Goal: Information Seeking & Learning: Learn about a topic

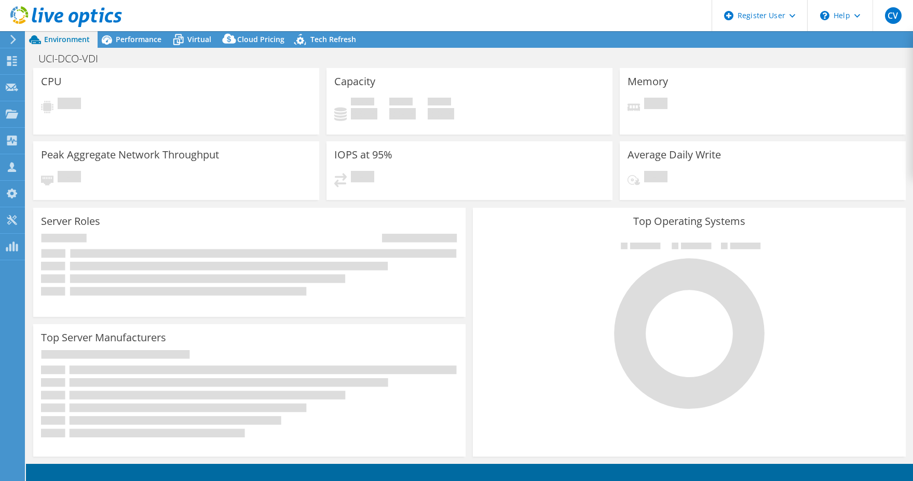
select select "USD"
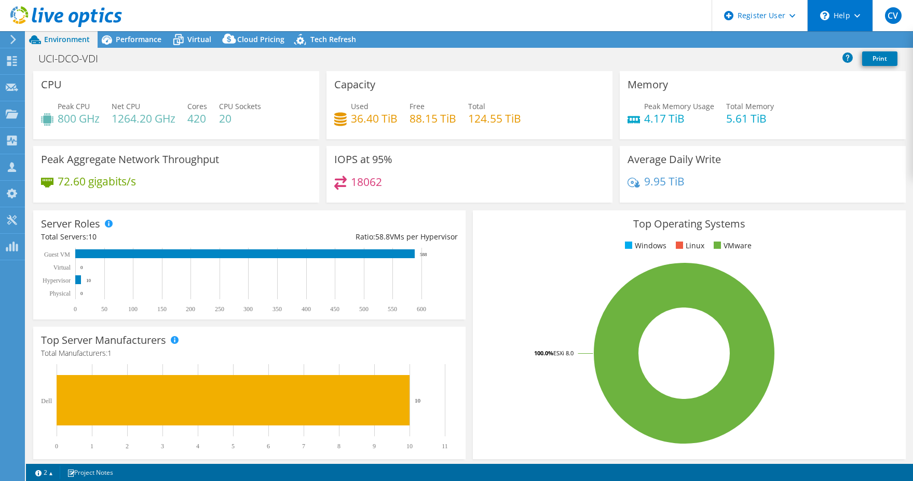
click at [867, 24] on div "\n Help" at bounding box center [839, 15] width 65 height 31
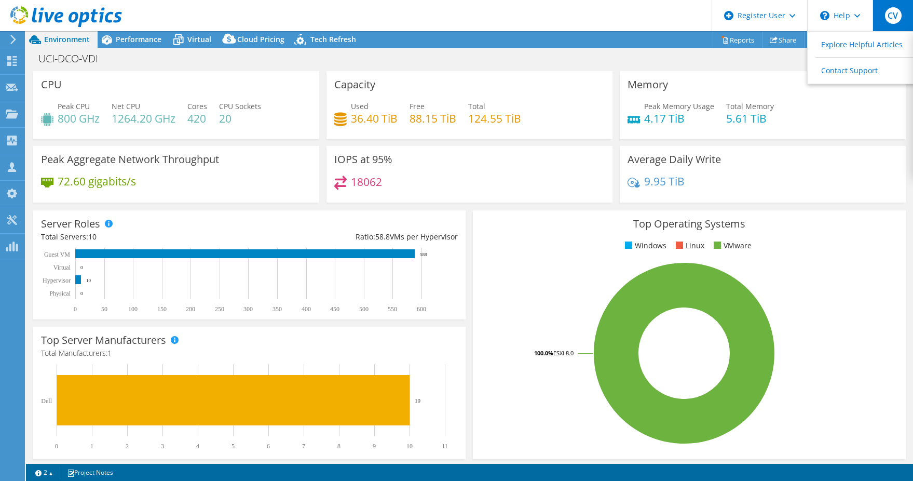
click at [886, 21] on div "CV" at bounding box center [893, 15] width 41 height 31
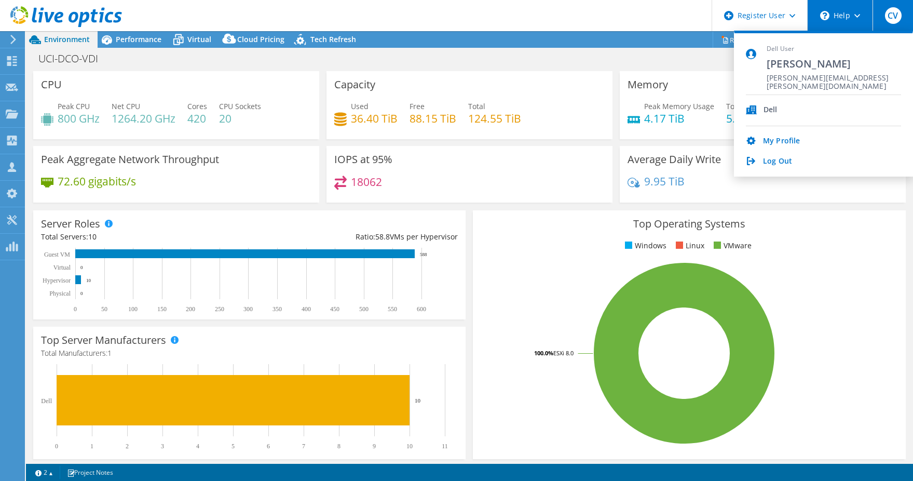
click at [829, 18] on icon at bounding box center [824, 15] width 9 height 9
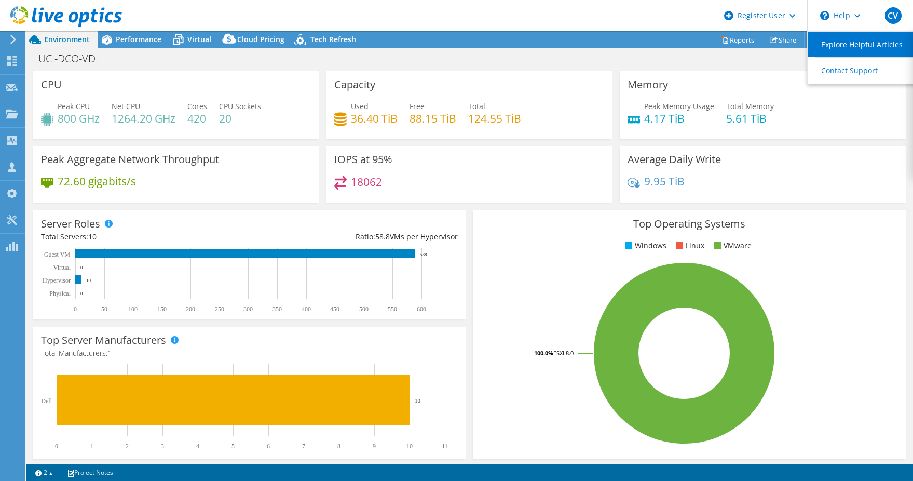
click at [838, 44] on link "Explore Helpful Articles" at bounding box center [866, 44] width 116 height 25
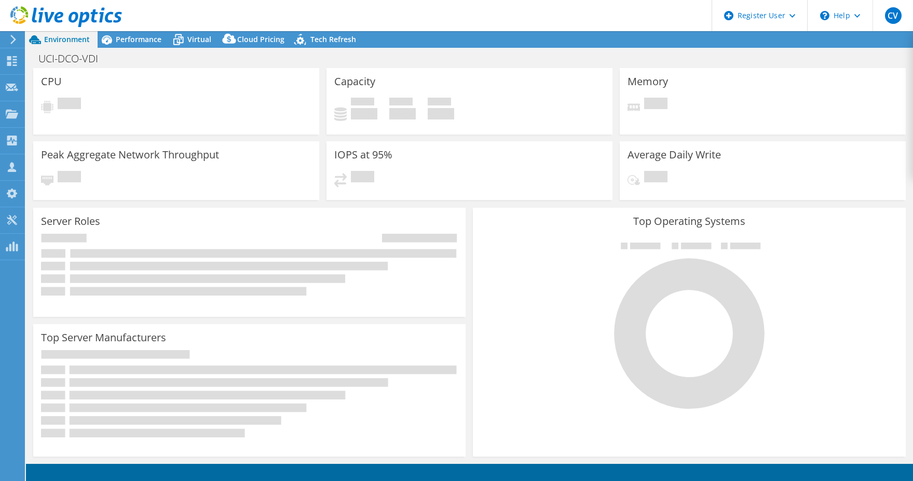
select select "USD"
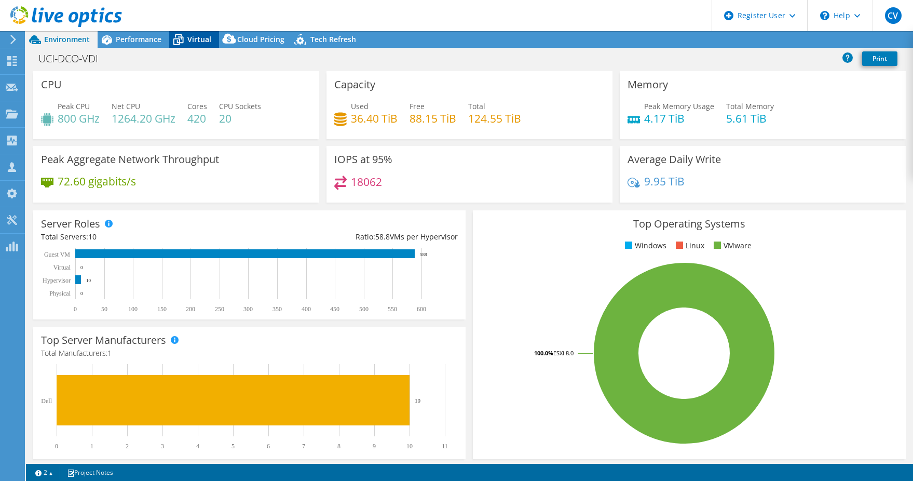
click at [177, 45] on icon at bounding box center [178, 40] width 10 height 8
click at [192, 35] on span "Virtual" at bounding box center [199, 39] width 24 height 10
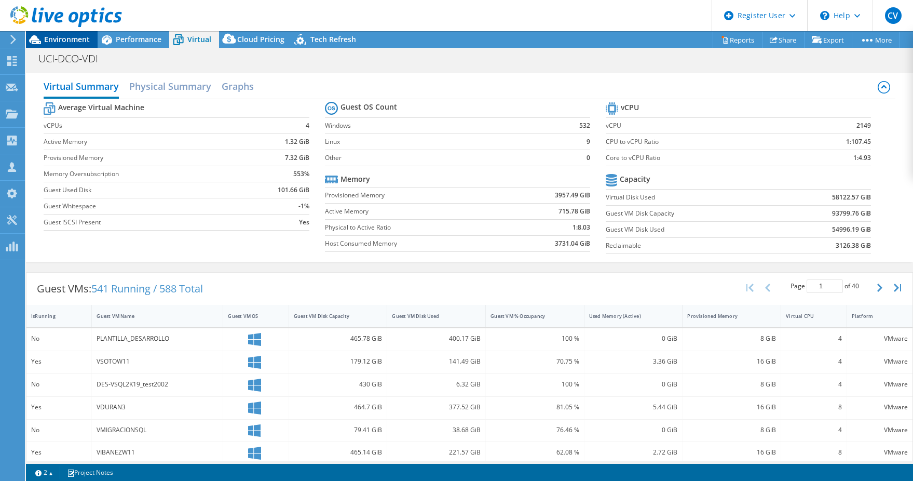
click at [70, 39] on span "Environment" at bounding box center [67, 39] width 46 height 10
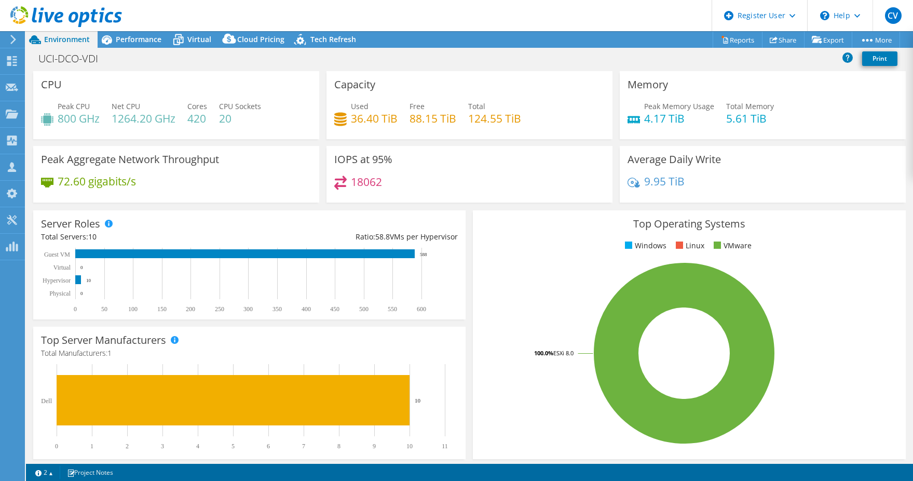
click at [158, 28] on header "CV Dell User Christopher Vargas Christopher.Vargas@dell.com Dell My Profile Log…" at bounding box center [456, 15] width 913 height 31
click at [160, 44] on div "Performance" at bounding box center [134, 39] width 72 height 17
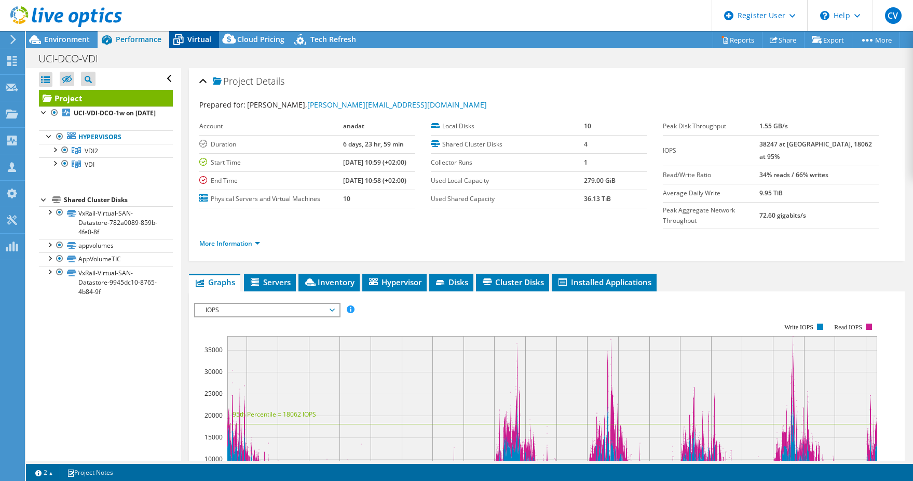
click at [186, 42] on icon at bounding box center [178, 40] width 18 height 18
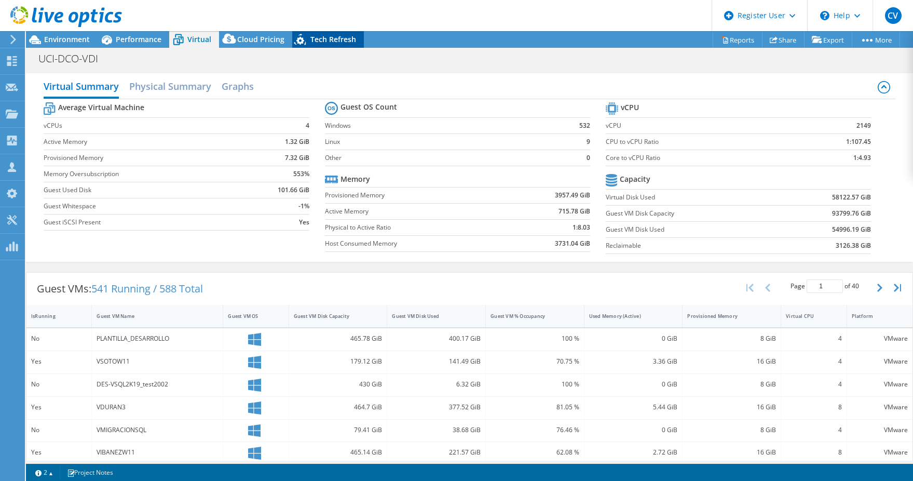
click at [330, 45] on div "Tech Refresh" at bounding box center [328, 39] width 72 height 17
click at [330, 41] on span "Tech Refresh" at bounding box center [334, 39] width 46 height 10
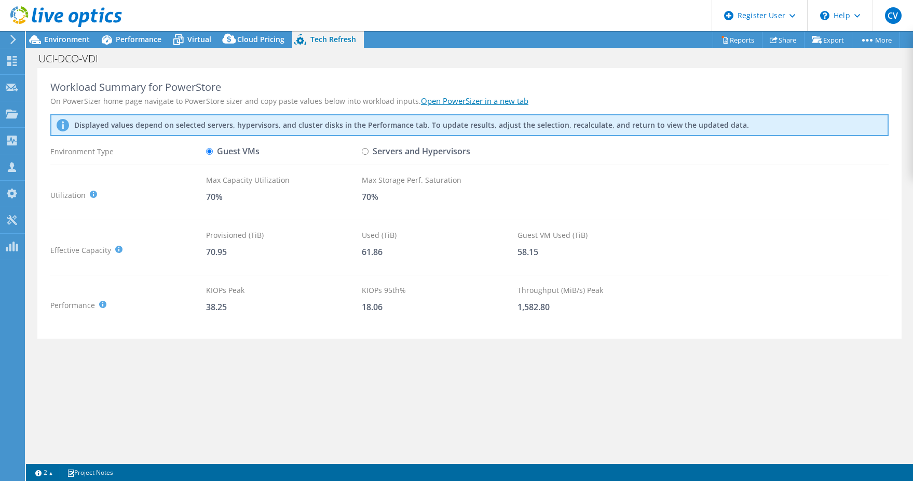
click at [368, 147] on label "Servers and Hypervisors" at bounding box center [416, 151] width 109 height 18
click at [368, 148] on input "Servers and Hypervisors" at bounding box center [365, 151] width 7 height 7
radio input "true"
click at [248, 153] on label "Guest VMs" at bounding box center [232, 151] width 53 height 18
click at [213, 153] on input "Guest VMs" at bounding box center [209, 151] width 7 height 7
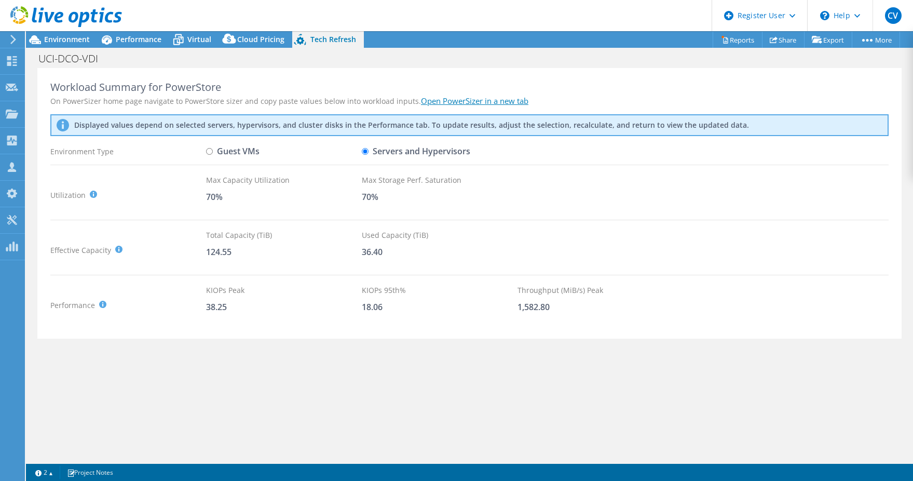
radio input "true"
click at [361, 151] on div "Guest VMs" at bounding box center [284, 151] width 156 height 18
click at [366, 152] on input "Servers and Hypervisors" at bounding box center [365, 151] width 7 height 7
radio input "true"
radio input "false"
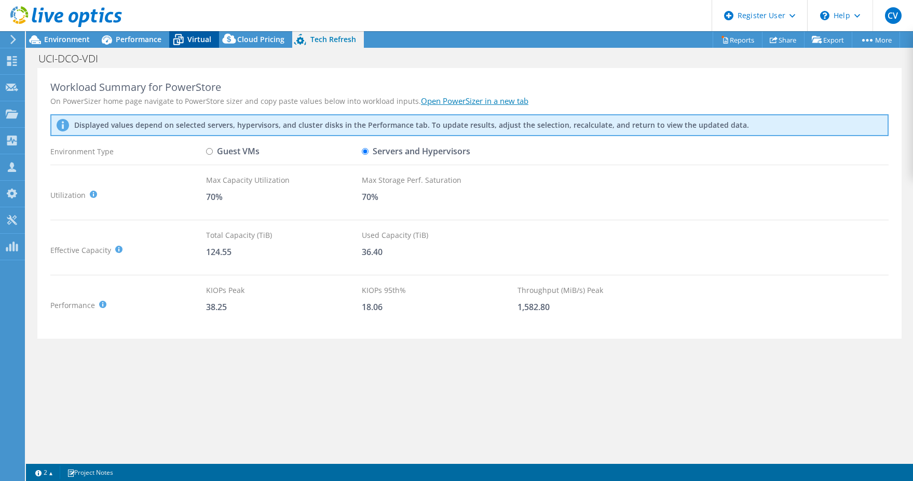
click at [195, 43] on span "Virtual" at bounding box center [199, 39] width 24 height 10
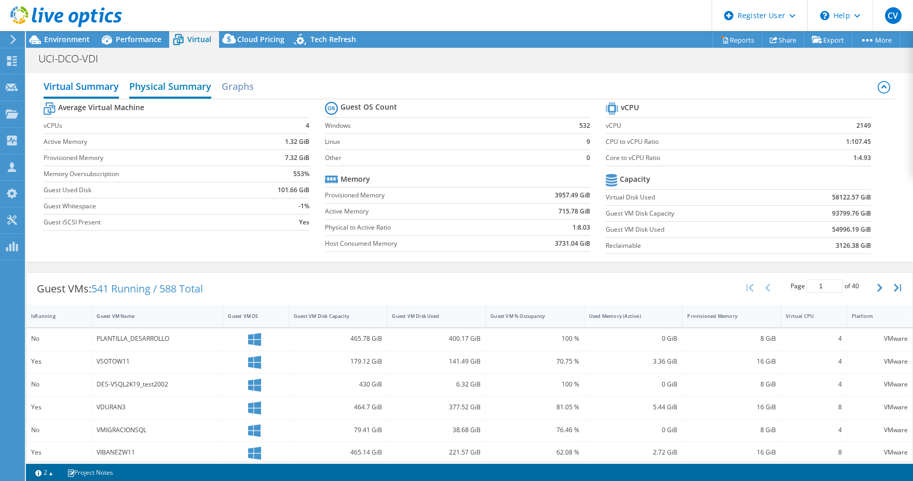
click at [153, 92] on h2 "Physical Summary" at bounding box center [170, 87] width 82 height 23
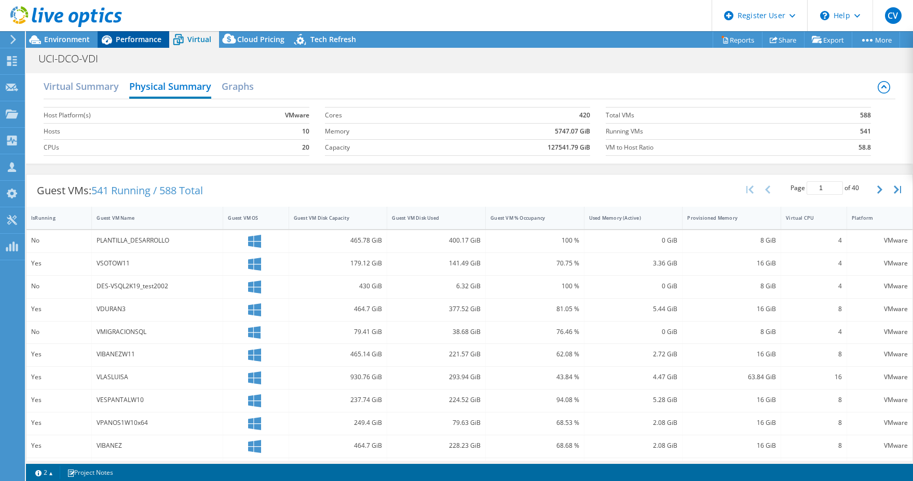
click at [130, 45] on div "Performance" at bounding box center [134, 39] width 72 height 17
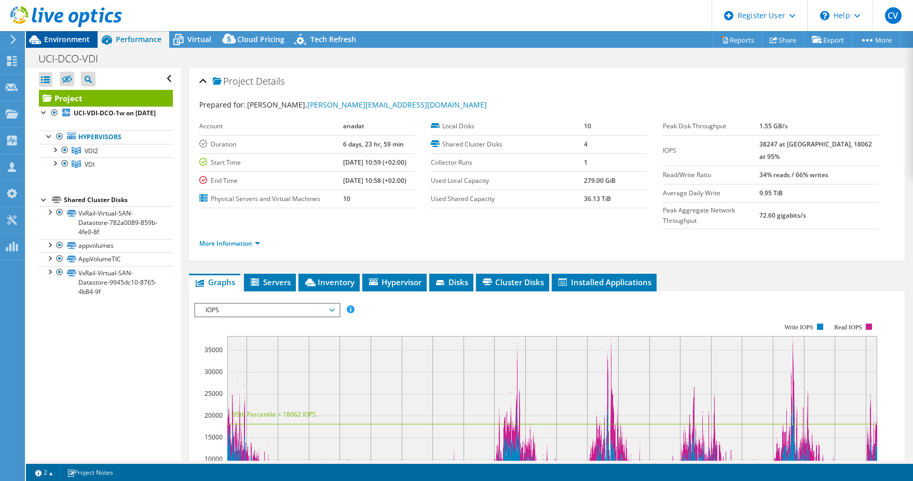
click at [79, 45] on div "Environment" at bounding box center [62, 39] width 72 height 17
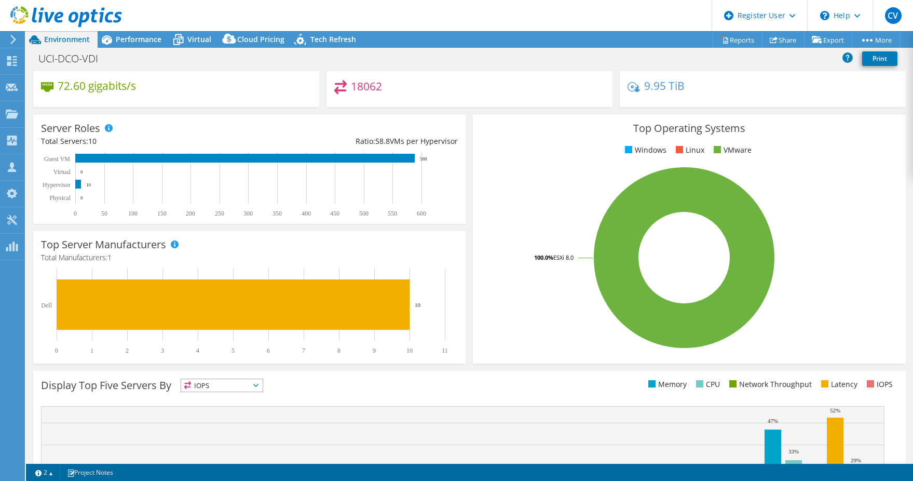
scroll to position [208, 0]
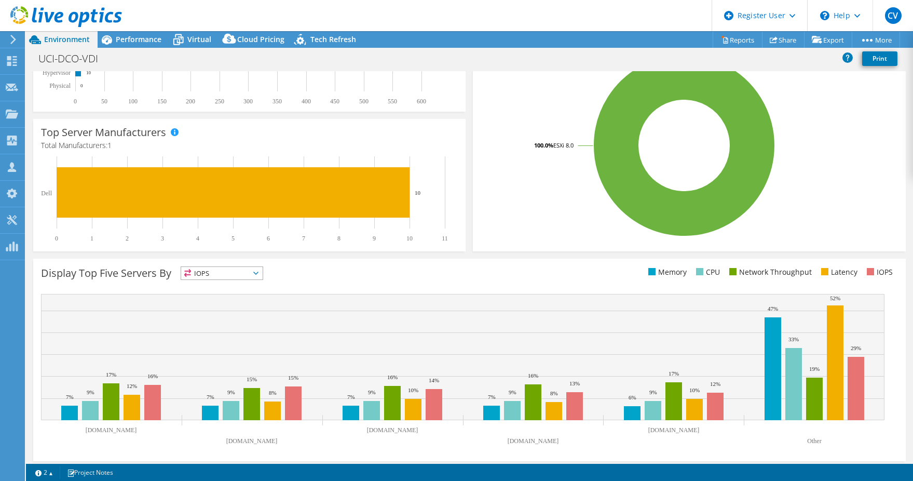
click at [214, 278] on span "IOPS" at bounding box center [222, 273] width 82 height 12
click at [212, 320] on li "CPU" at bounding box center [222, 315] width 82 height 15
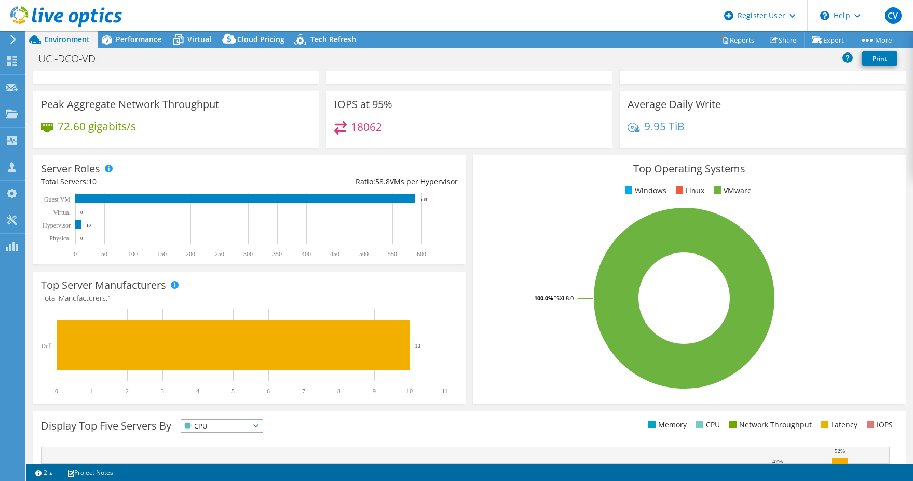
scroll to position [52, 0]
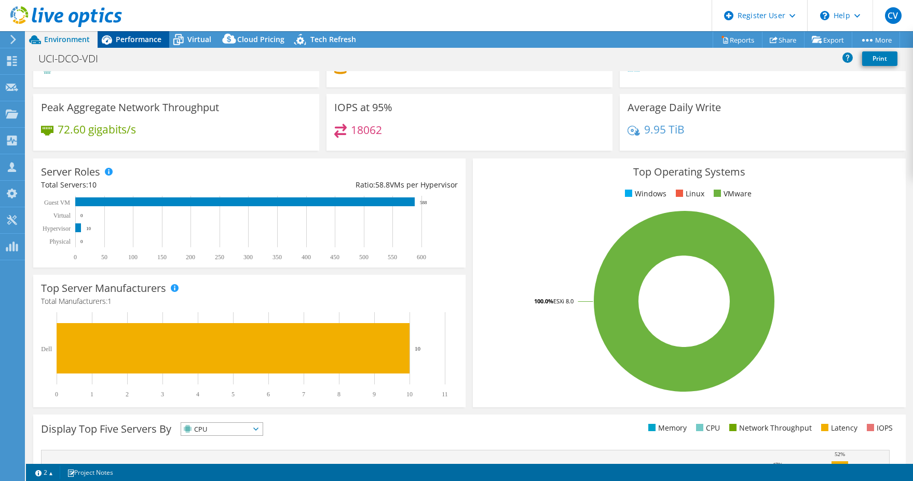
click at [145, 47] on div "Performance" at bounding box center [134, 39] width 72 height 17
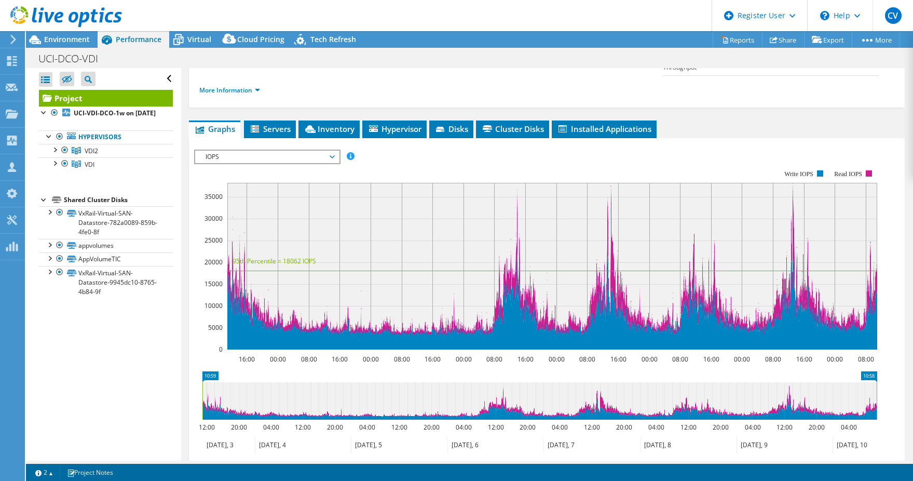
scroll to position [40, 0]
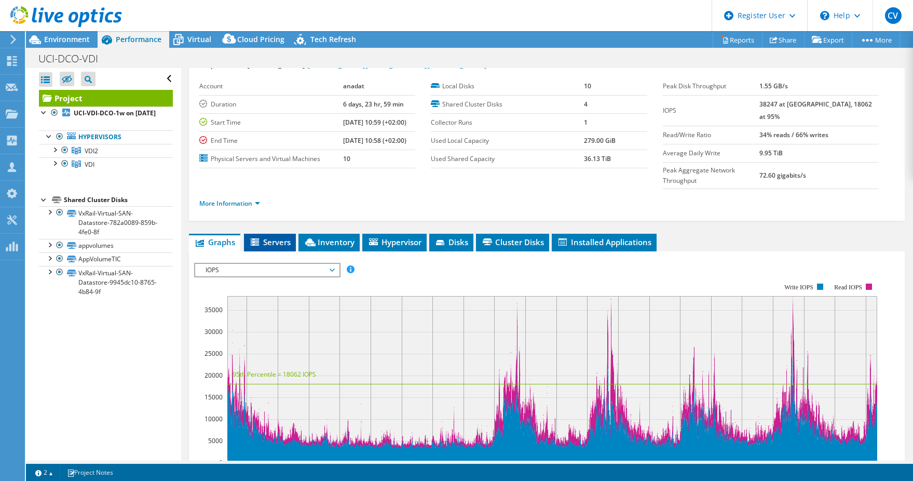
click at [277, 234] on li "Servers" at bounding box center [270, 243] width 52 height 18
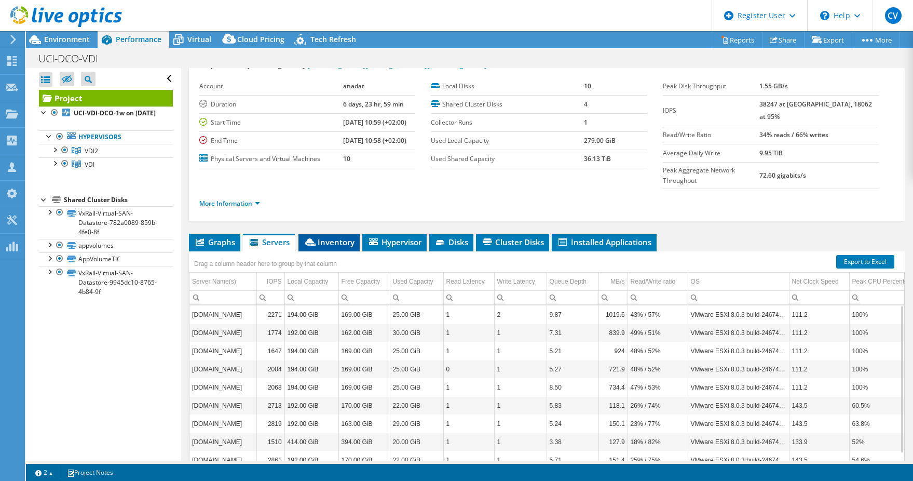
click at [315, 238] on icon at bounding box center [310, 242] width 10 height 8
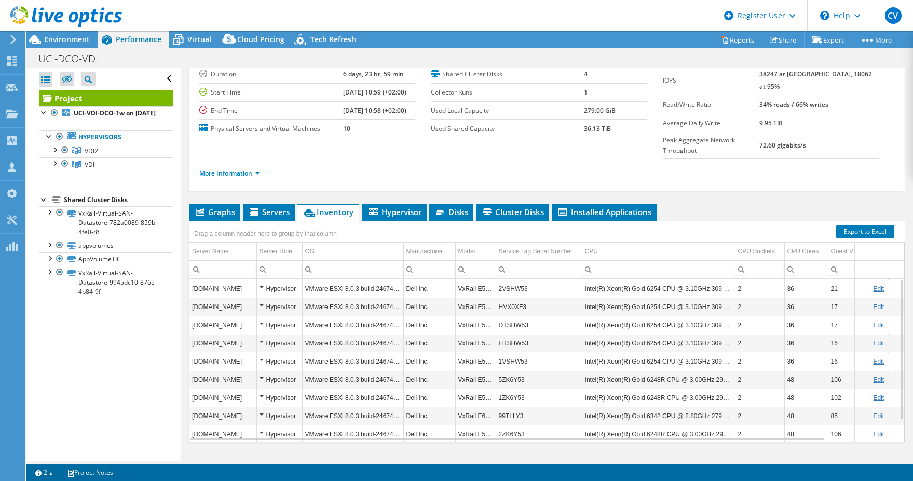
scroll to position [0, 0]
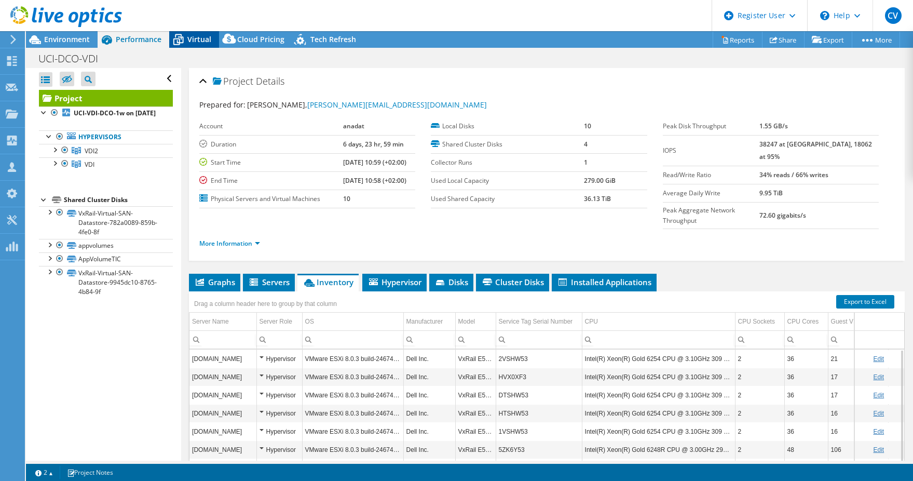
click at [206, 39] on span "Virtual" at bounding box center [199, 39] width 24 height 10
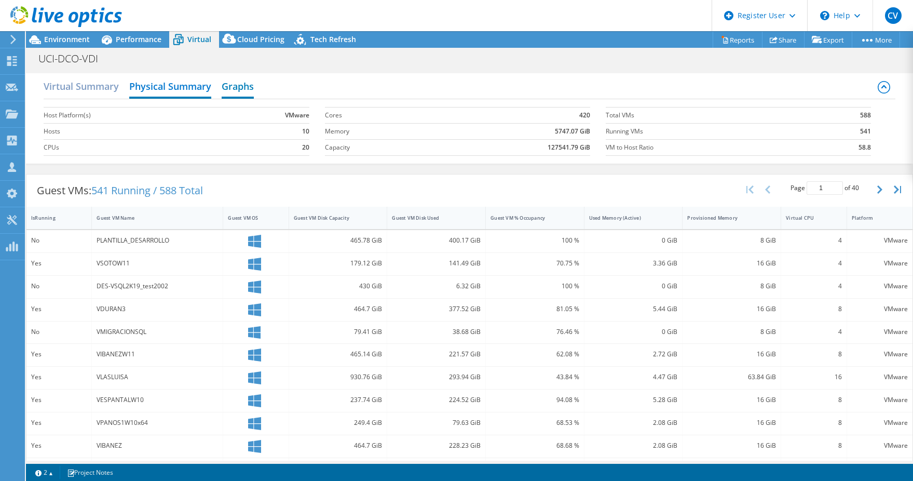
click at [236, 92] on h2 "Graphs" at bounding box center [238, 87] width 32 height 23
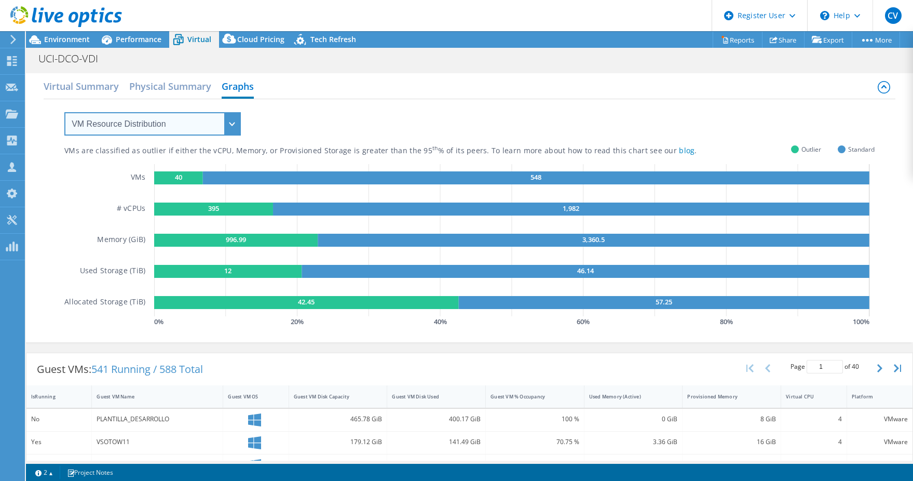
click at [146, 124] on select "VM Resource Distribution Provisioning Contrast Over Provisioning" at bounding box center [152, 123] width 177 height 23
click at [147, 124] on select "VM Resource Distribution Provisioning Contrast Over Provisioning" at bounding box center [152, 123] width 177 height 23
click at [82, 218] on div "VMs # vCPUs Memory (GiB) Used Storage (TiB) Allocated Storage (TiB)" at bounding box center [108, 246] width 89 height 165
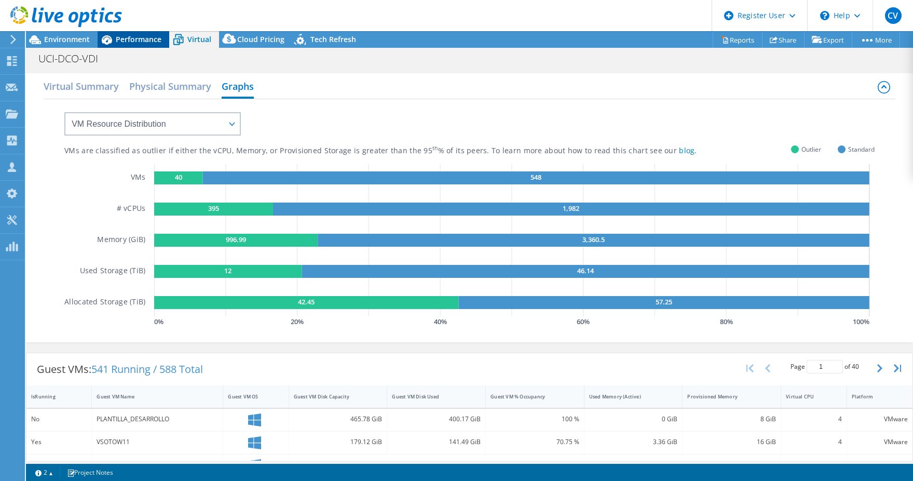
click at [116, 47] on div "Performance" at bounding box center [134, 39] width 72 height 17
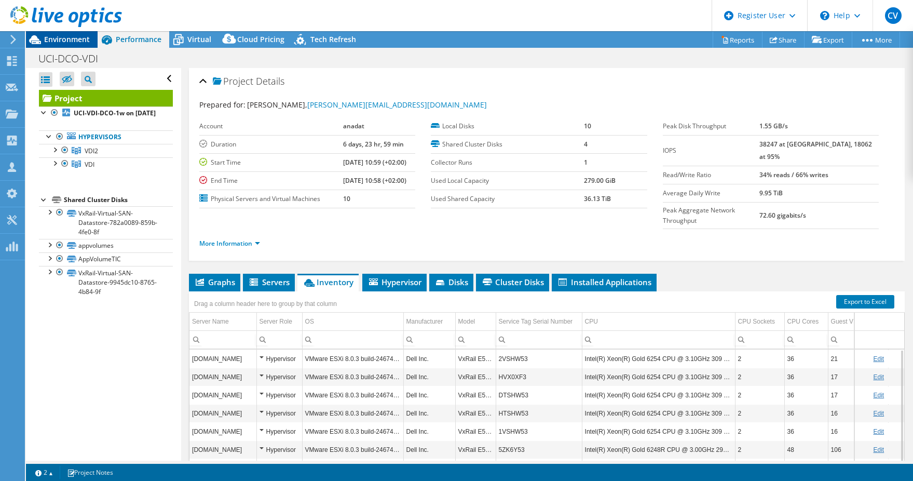
click at [72, 45] on div "Environment" at bounding box center [62, 39] width 72 height 17
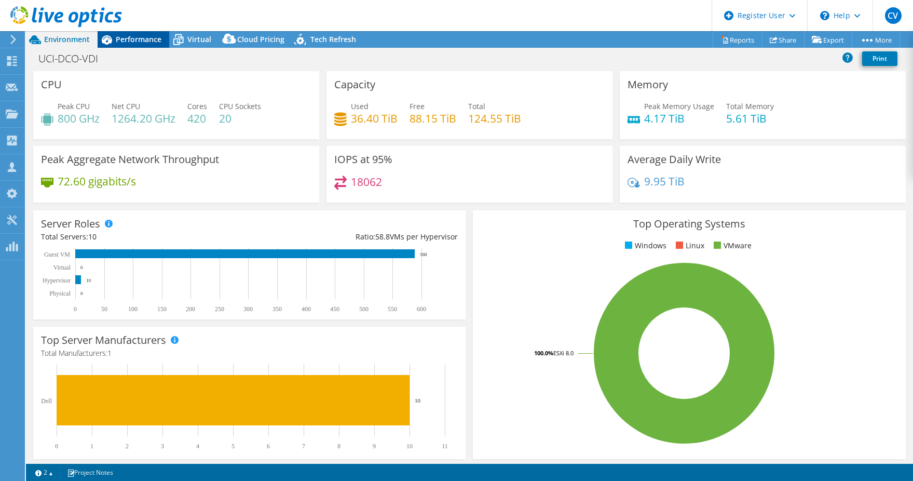
click at [153, 42] on span "Performance" at bounding box center [139, 39] width 46 height 10
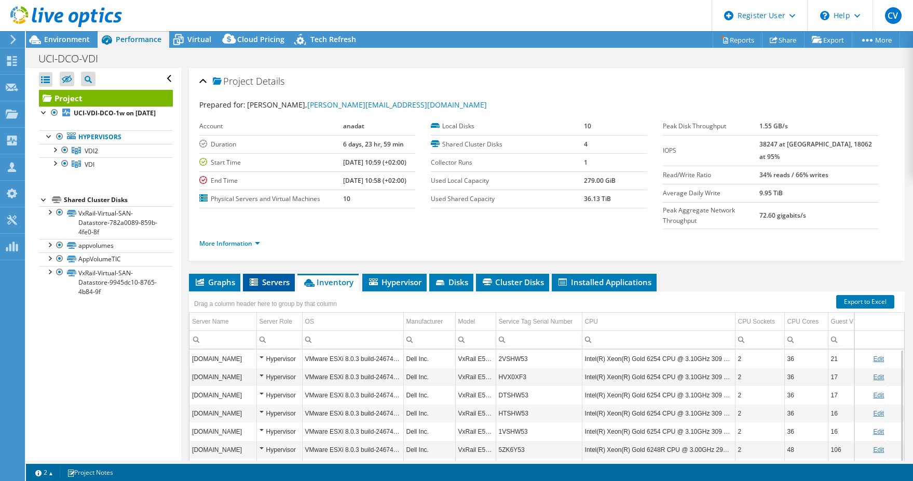
click at [274, 277] on span "Servers" at bounding box center [269, 282] width 42 height 10
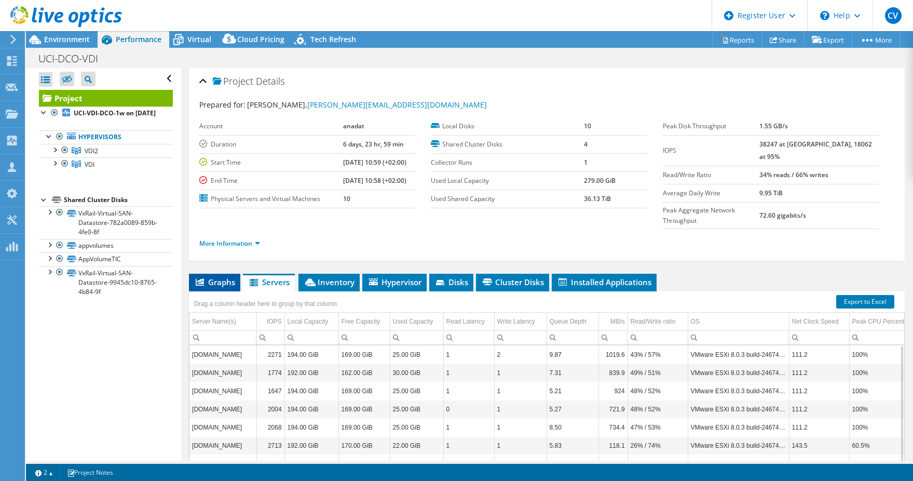
click at [218, 277] on span "Graphs" at bounding box center [214, 282] width 41 height 10
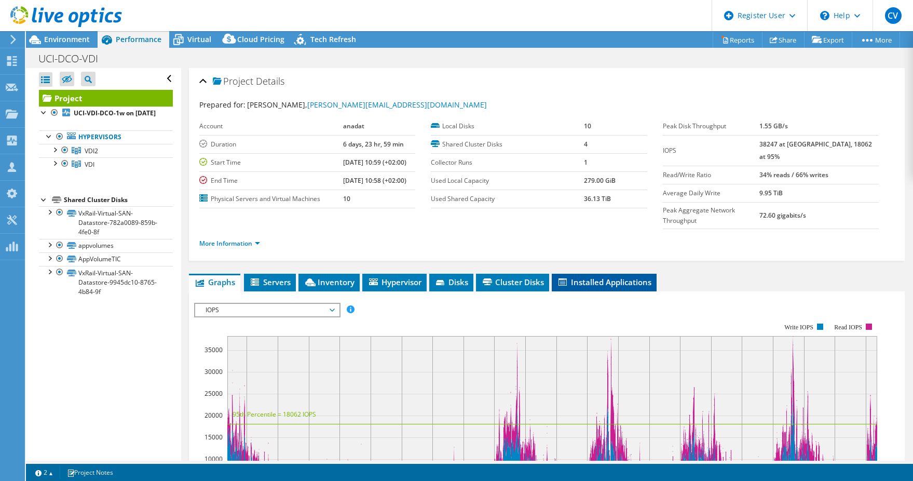
click at [596, 277] on span "Installed Applications" at bounding box center [604, 282] width 95 height 10
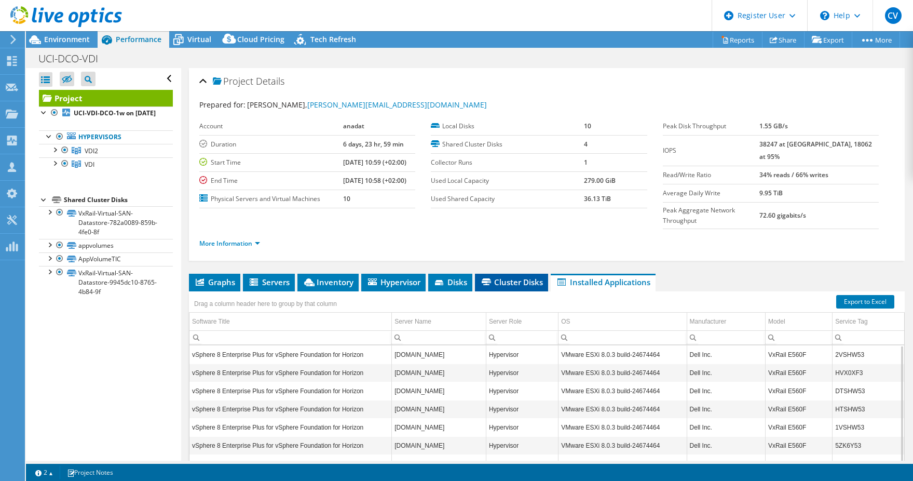
click at [501, 277] on span "Cluster Disks" at bounding box center [511, 282] width 63 height 10
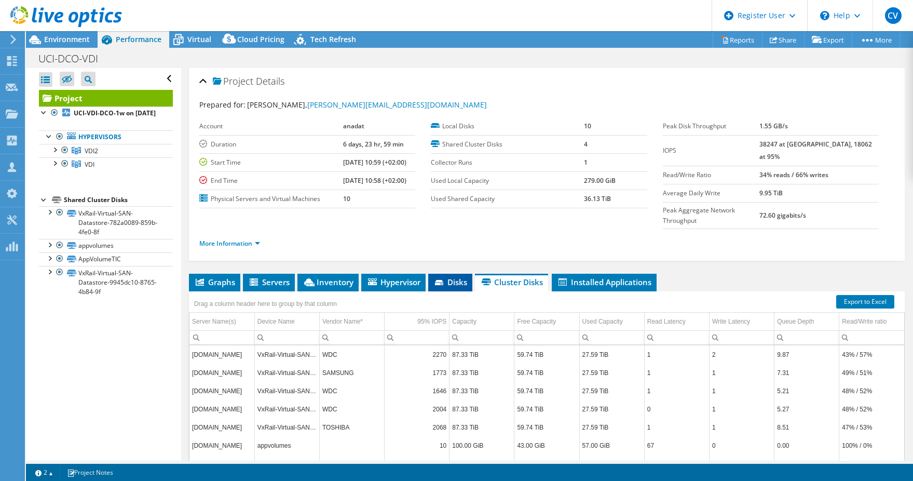
click at [457, 277] on span "Disks" at bounding box center [451, 282] width 34 height 10
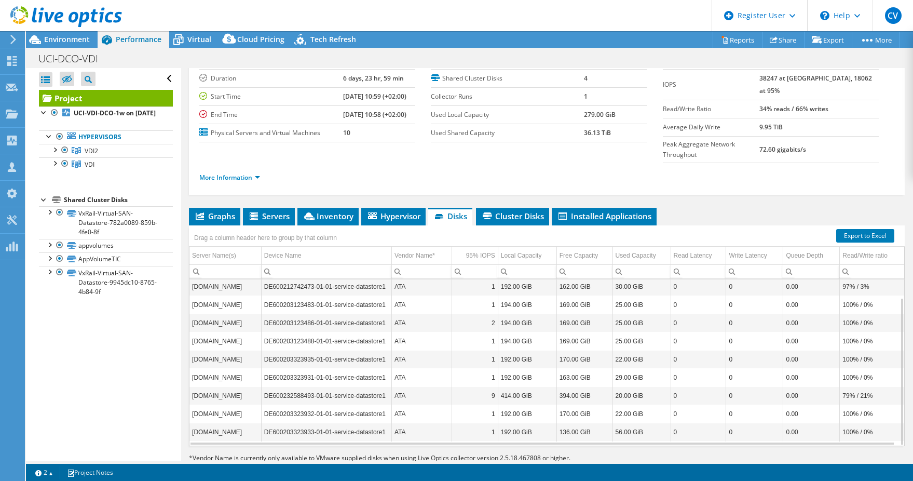
scroll to position [70, 0]
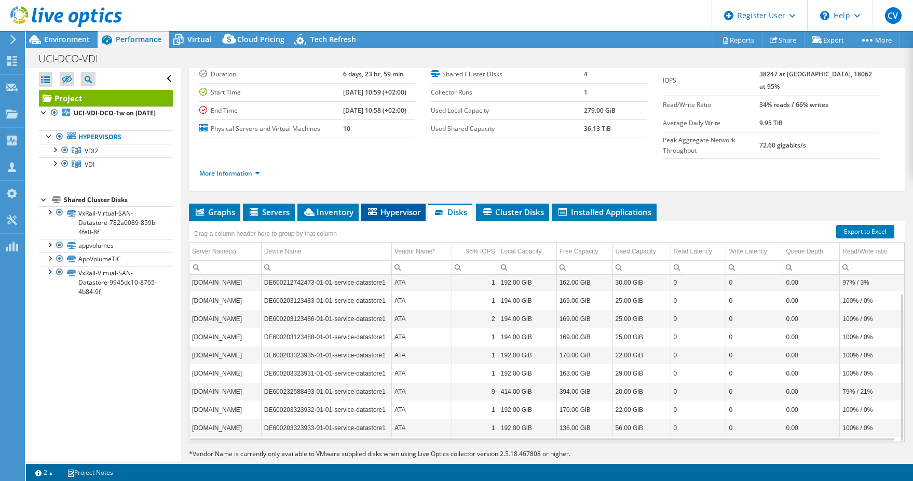
click at [392, 204] on li "Hypervisor" at bounding box center [393, 213] width 64 height 18
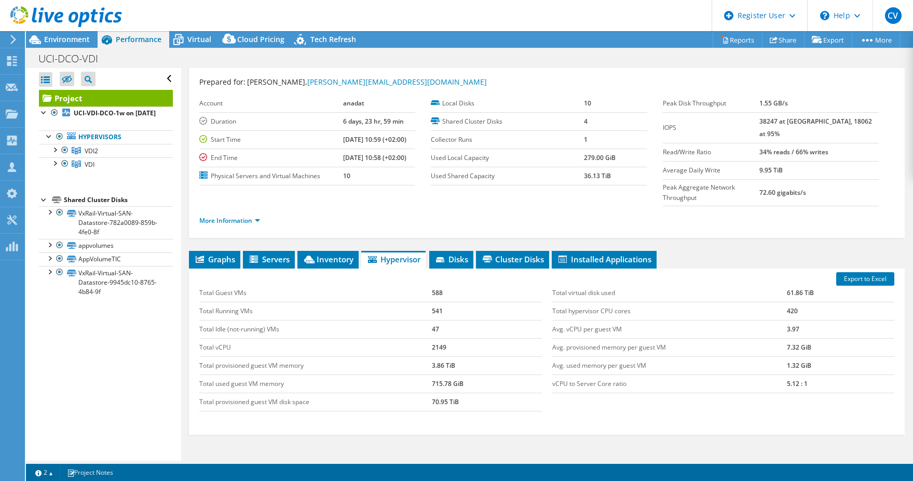
scroll to position [0, 0]
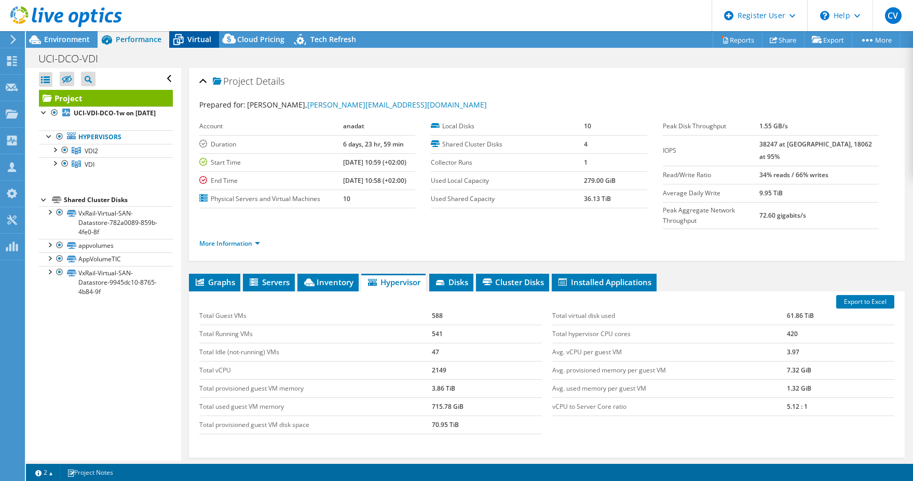
click at [211, 43] on div "Virtual" at bounding box center [194, 39] width 50 height 17
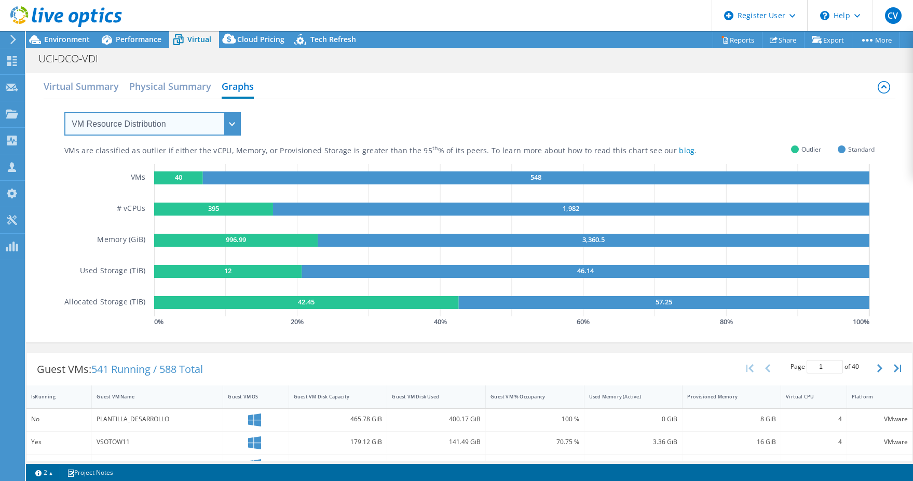
click at [195, 118] on select "VM Resource Distribution Provisioning Contrast Over Provisioning" at bounding box center [152, 123] width 177 height 23
click at [64, 112] on select "VM Resource Distribution Provisioning Contrast Over Provisioning" at bounding box center [152, 123] width 177 height 23
click at [182, 131] on select "VM Resource Distribution Provisioning Contrast Over Provisioning" at bounding box center [152, 123] width 177 height 23
click at [64, 112] on select "VM Resource Distribution Provisioning Contrast Over Provisioning" at bounding box center [152, 123] width 177 height 23
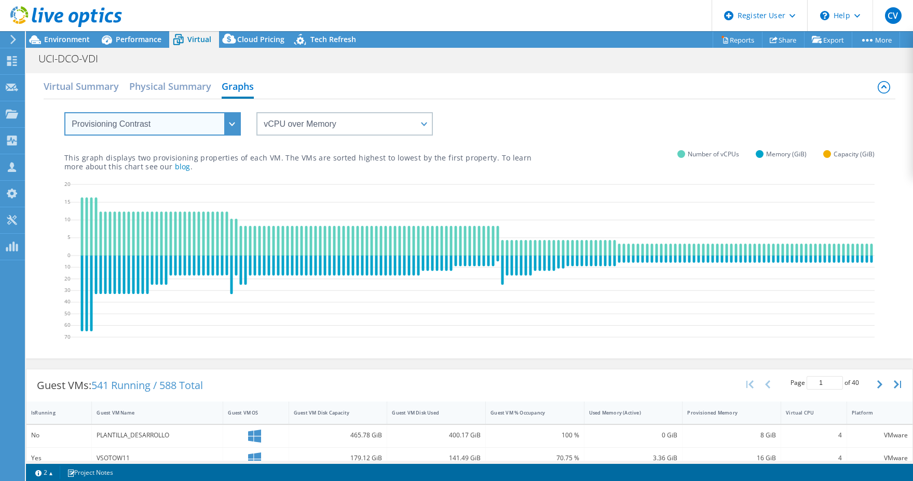
click at [231, 122] on select "VM Resource Distribution Provisioning Contrast Over Provisioning" at bounding box center [152, 123] width 177 height 23
select select "Over Provisioning"
click at [64, 112] on select "VM Resource Distribution Provisioning Contrast Over Provisioning" at bounding box center [152, 123] width 177 height 23
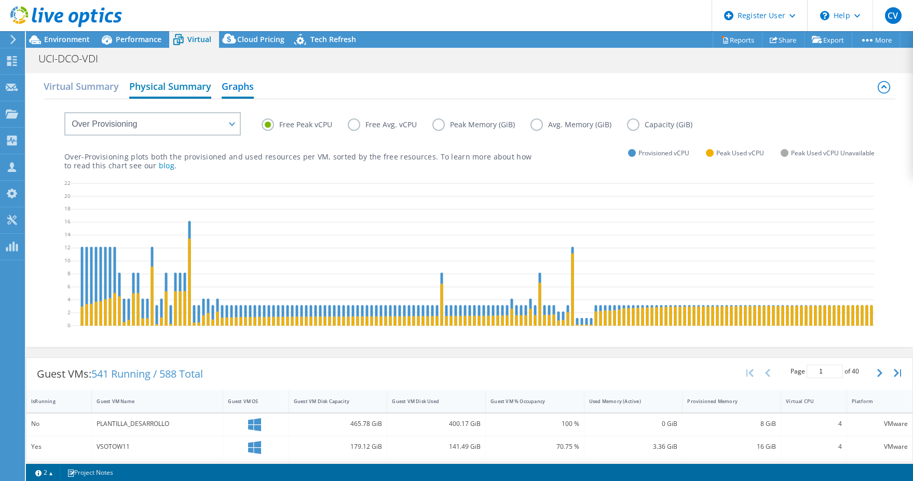
click at [170, 88] on h2 "Physical Summary" at bounding box center [170, 87] width 82 height 23
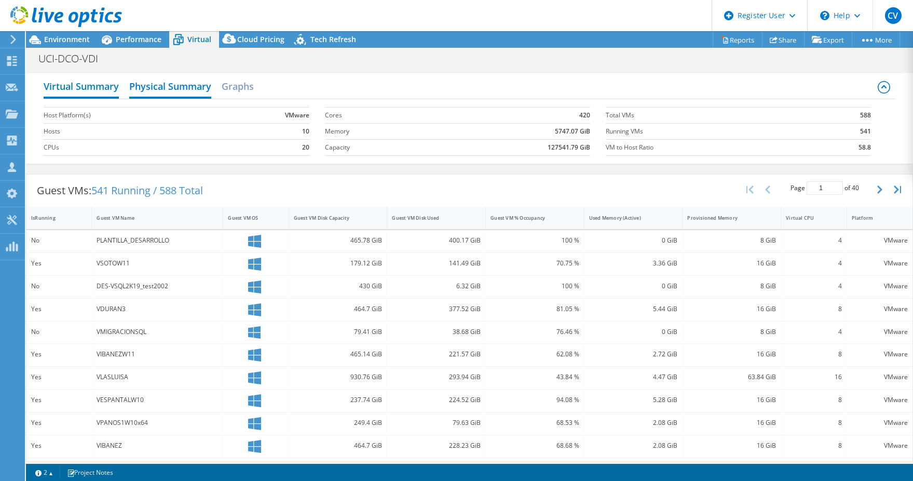
click at [91, 87] on h2 "Virtual Summary" at bounding box center [81, 87] width 75 height 23
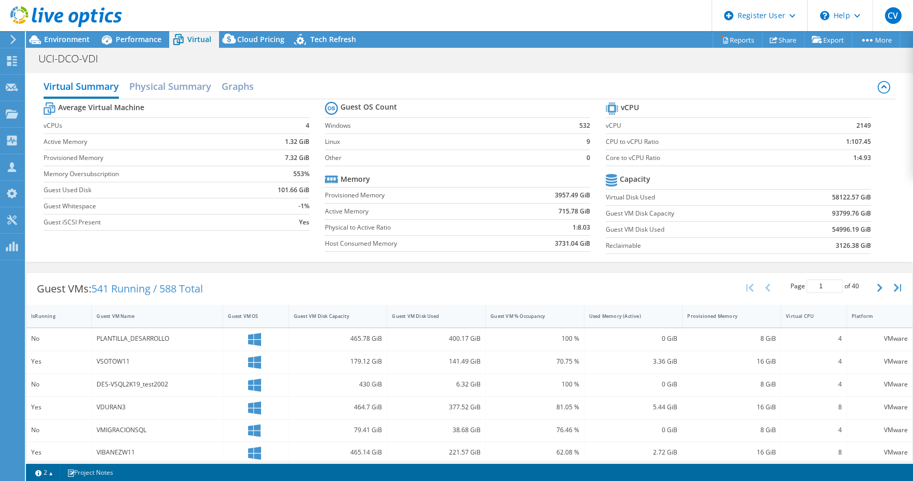
click at [857, 157] on b "1:4.93" at bounding box center [863, 158] width 18 height 10
copy b "4.93"
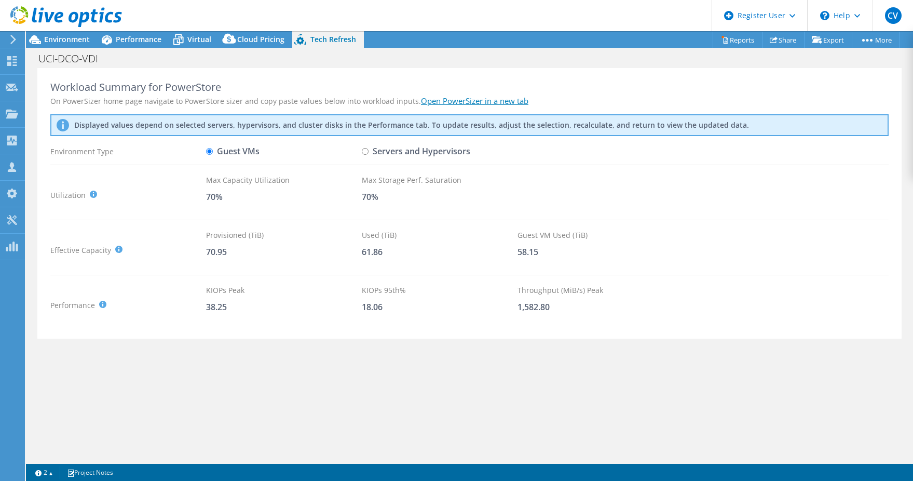
select select "USD"
drag, startPoint x: 146, startPoint y: 376, endPoint x: 141, endPoint y: 376, distance: 5.2
click at [145, 376] on div "Workload Summary for PowerStore On PowerSizer home page navigate to PowerStore …" at bounding box center [469, 264] width 887 height 393
click at [194, 43] on span "Virtual" at bounding box center [199, 39] width 24 height 10
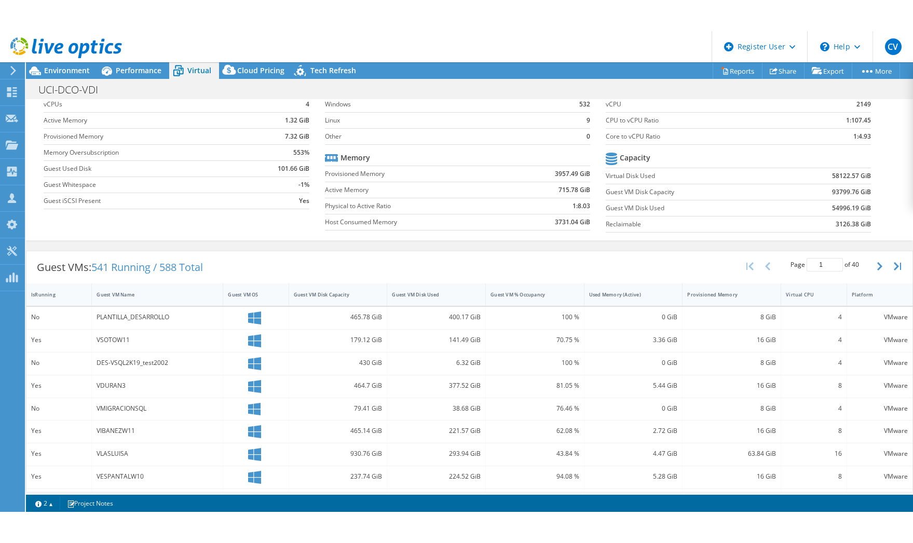
scroll to position [0, 0]
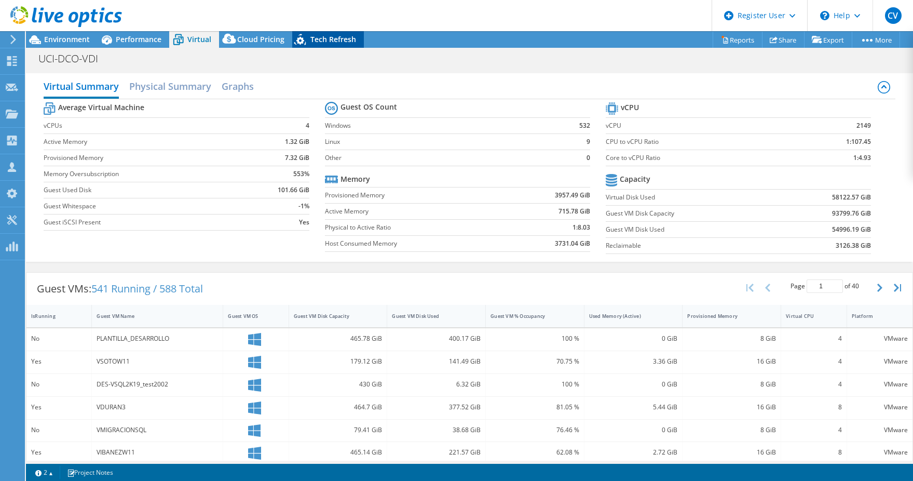
click at [312, 47] on div "Tech Refresh" at bounding box center [328, 39] width 72 height 17
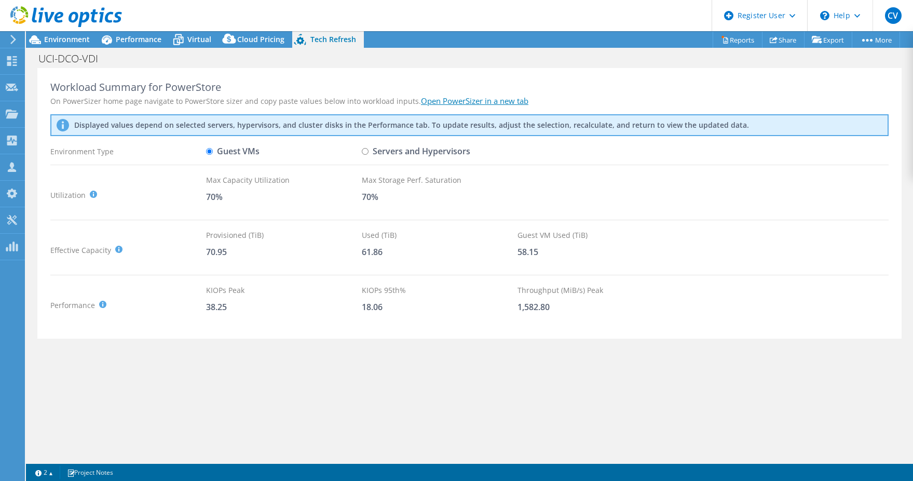
click at [372, 159] on label "Servers and Hypervisors" at bounding box center [416, 151] width 109 height 18
click at [369, 155] on input "Servers and Hypervisors" at bounding box center [365, 151] width 7 height 7
radio input "true"
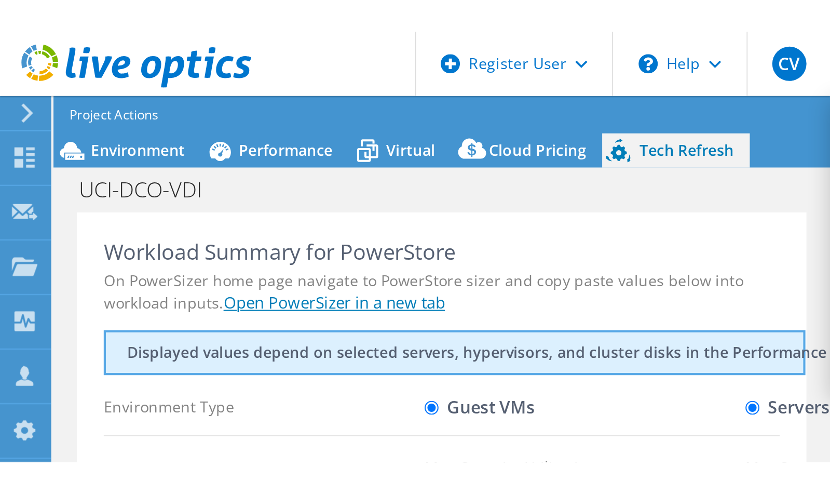
scroll to position [408, 0]
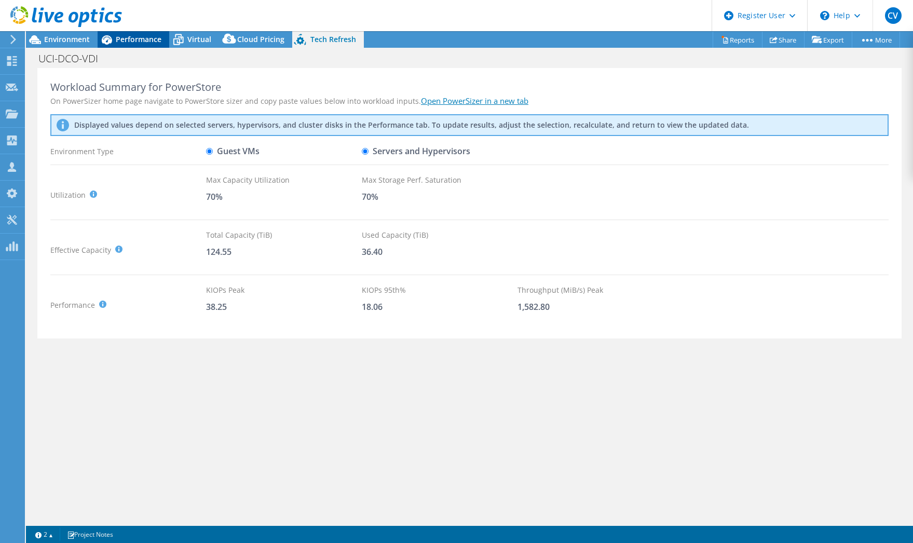
click at [138, 35] on span "Performance" at bounding box center [139, 39] width 46 height 10
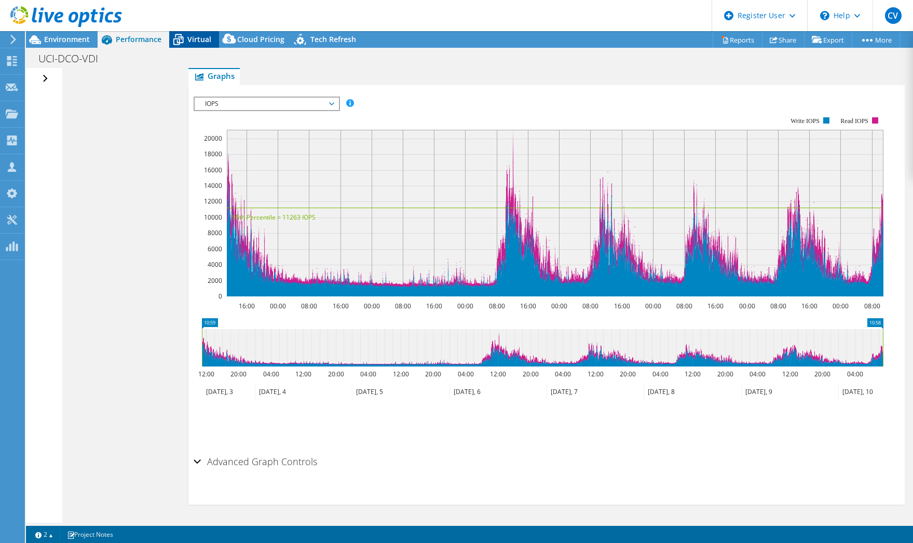
click at [192, 38] on span "Virtual" at bounding box center [199, 39] width 24 height 10
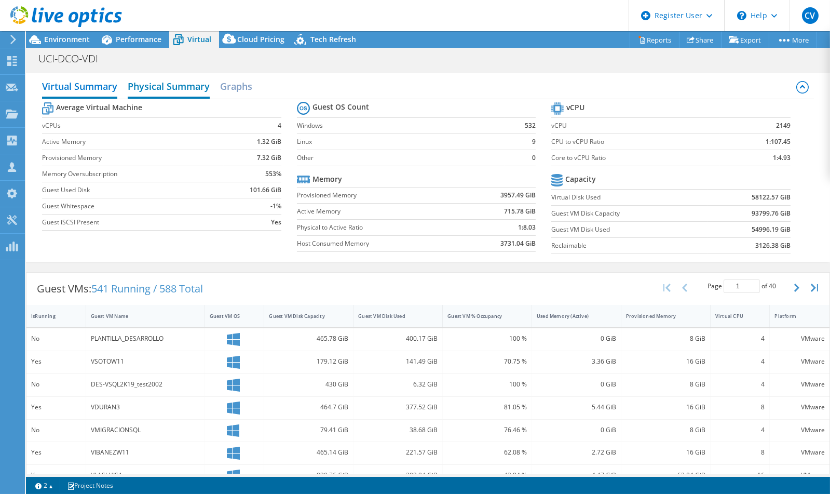
click at [199, 90] on h2 "Physical Summary" at bounding box center [169, 87] width 82 height 23
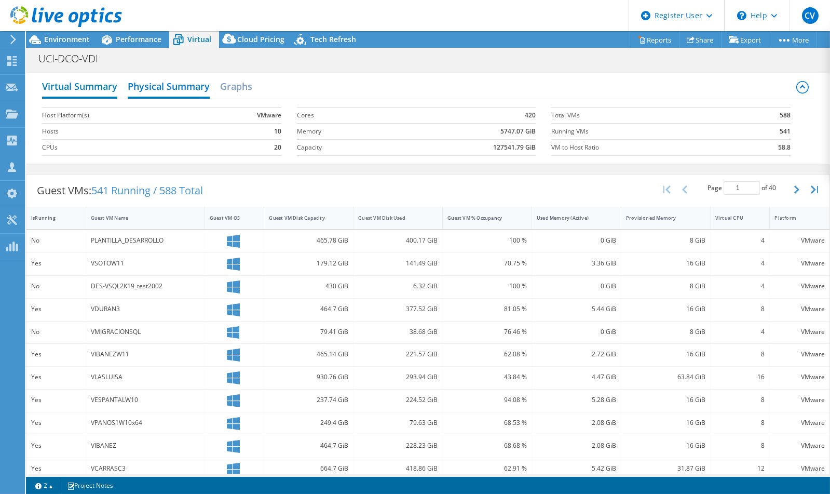
click at [93, 83] on h2 "Virtual Summary" at bounding box center [79, 87] width 75 height 23
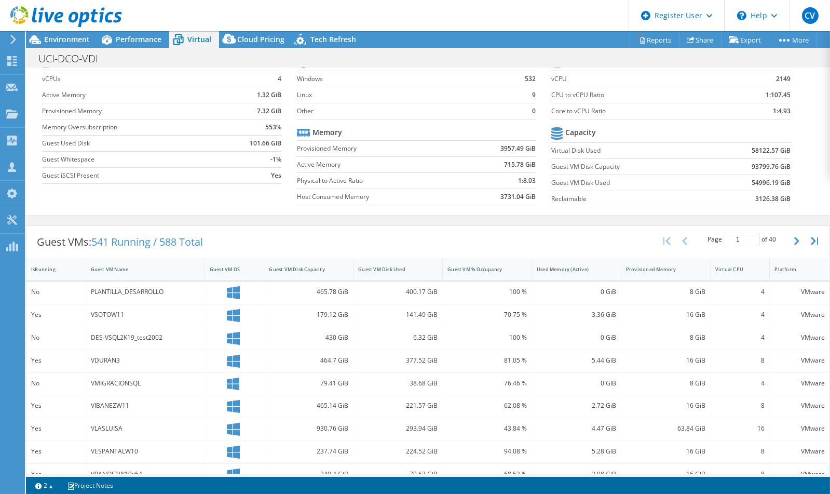
scroll to position [0, 0]
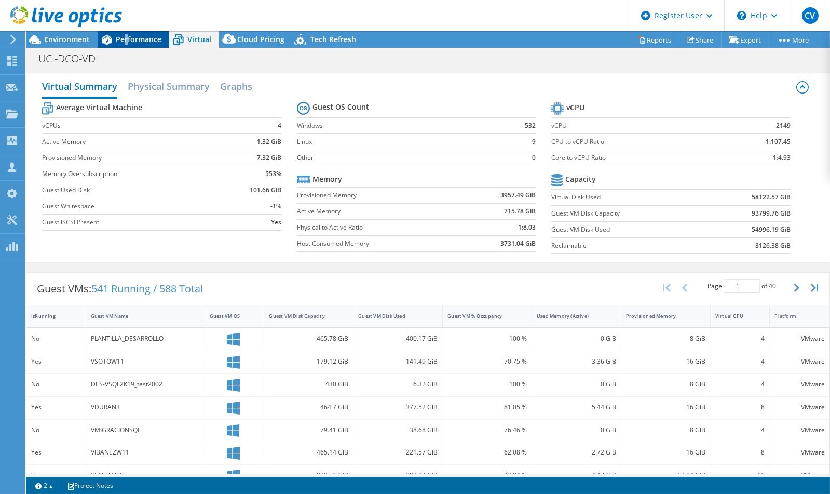
click at [127, 45] on div "Performance" at bounding box center [134, 39] width 72 height 17
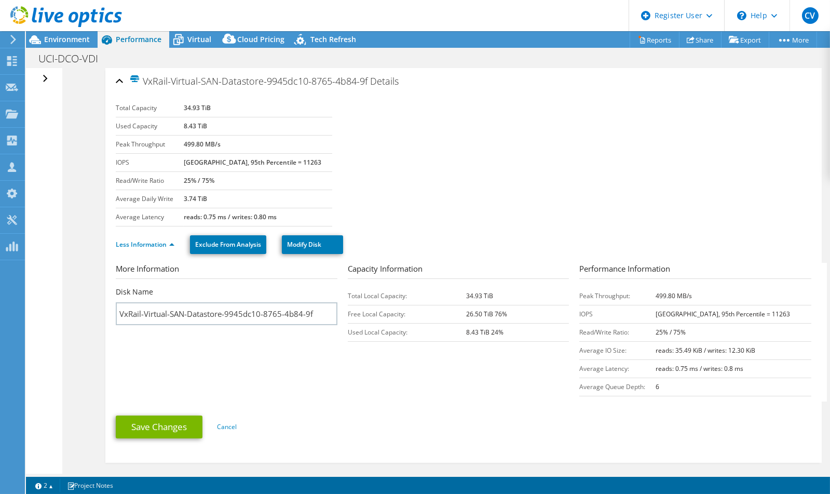
click at [194, 162] on b "21105 at Peak, 95th Percentile = 11263" at bounding box center [253, 162] width 138 height 9
drag, startPoint x: 194, startPoint y: 162, endPoint x: 308, endPoint y: 161, distance: 113.7
click at [308, 161] on td "21105 at Peak, 95th Percentile = 11263" at bounding box center [258, 162] width 149 height 18
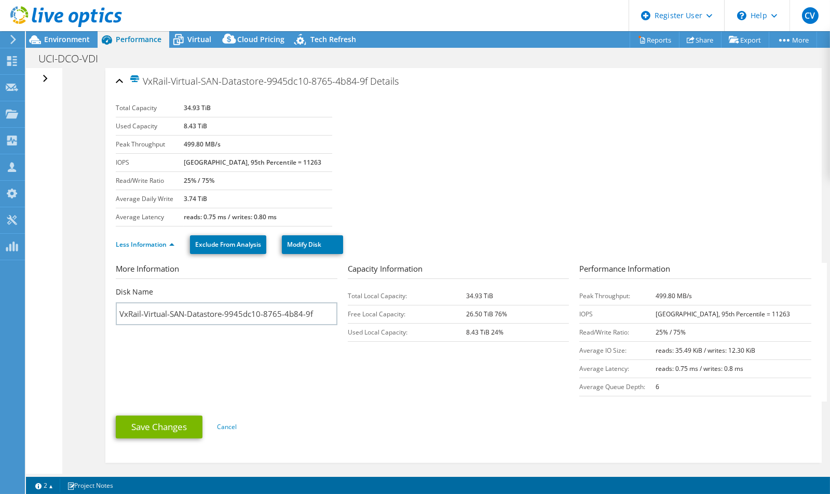
click at [298, 162] on b "21105 at Peak, 95th Percentile = 11263" at bounding box center [253, 162] width 138 height 9
copy b "11263"
click at [199, 45] on div "Virtual" at bounding box center [194, 39] width 50 height 17
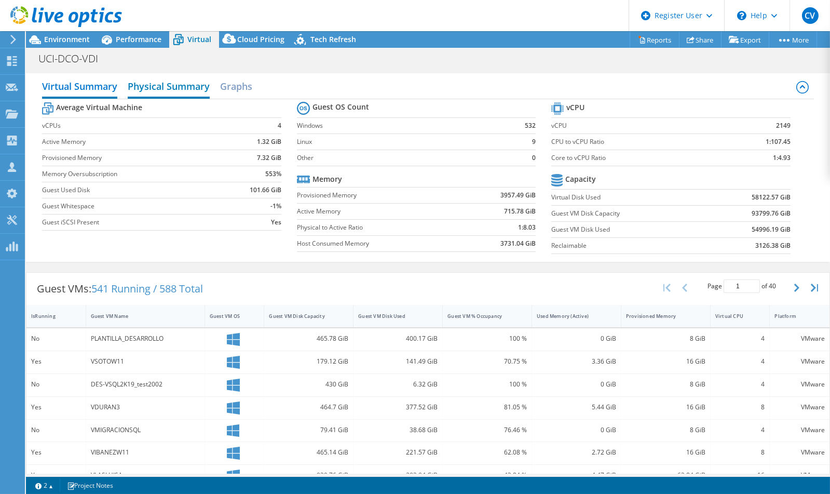
click at [152, 90] on h2 "Physical Summary" at bounding box center [169, 87] width 82 height 23
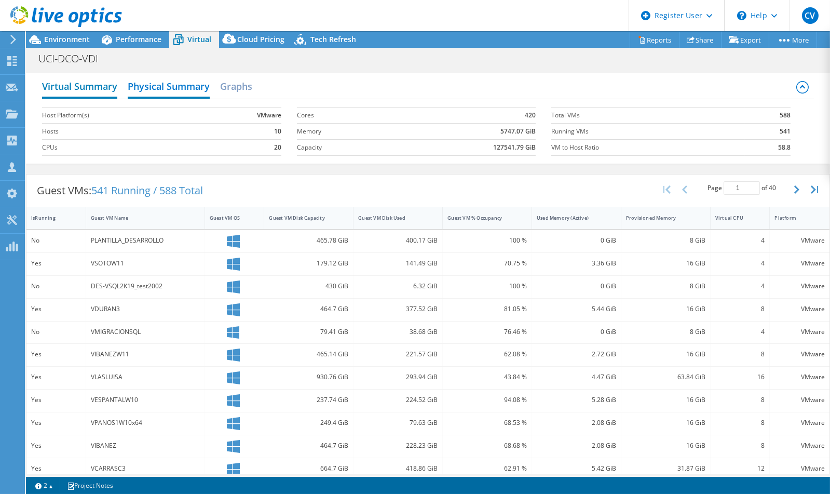
click at [98, 90] on h2 "Virtual Summary" at bounding box center [79, 87] width 75 height 23
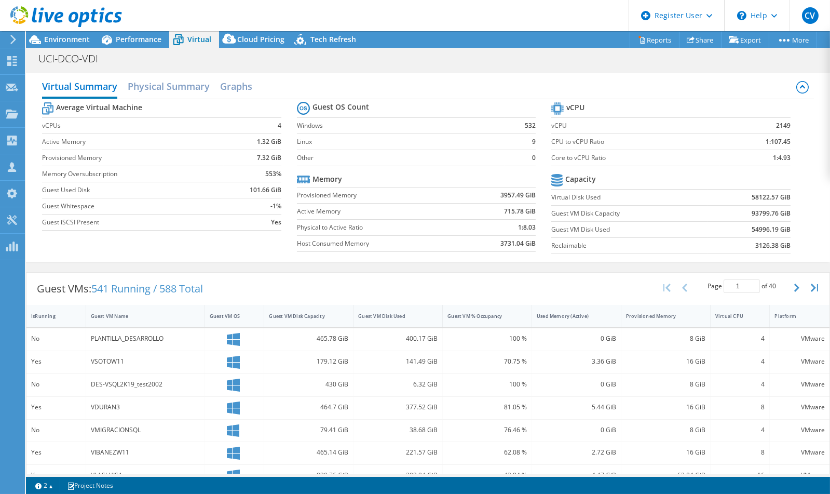
click at [261, 156] on b "7.32 GiB" at bounding box center [269, 158] width 24 height 10
copy b "7.32"
click at [250, 189] on b "101.66 GiB" at bounding box center [266, 190] width 32 height 10
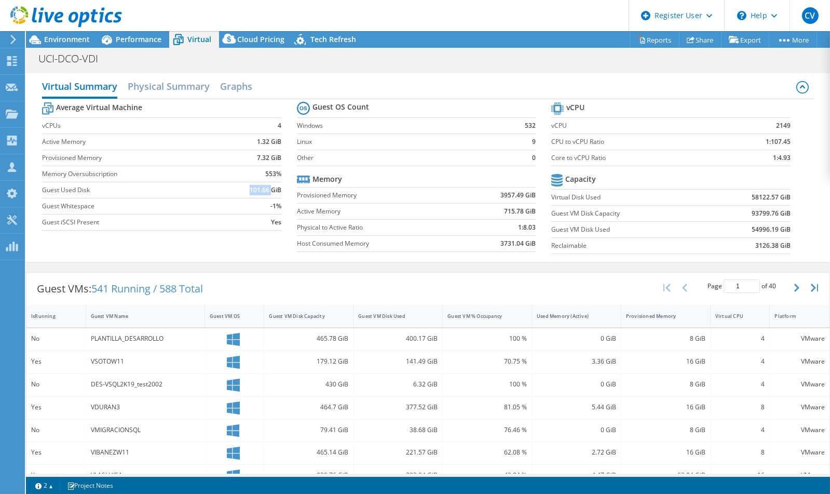
copy b "101.66"
click at [752, 213] on b "93799.76 GiB" at bounding box center [771, 213] width 39 height 10
click at [752, 195] on b "58122.57 GiB" at bounding box center [771, 197] width 39 height 10
click at [752, 210] on b "93799.76 GiB" at bounding box center [771, 213] width 39 height 10
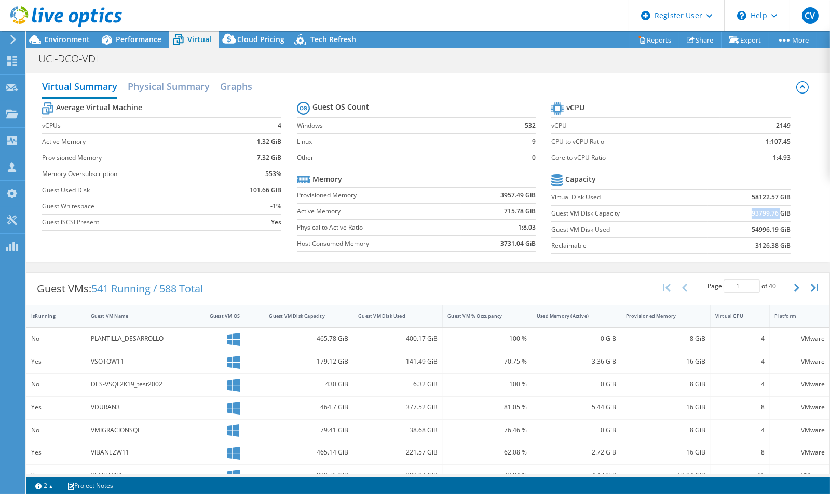
click at [752, 210] on b "93799.76 GiB" at bounding box center [771, 213] width 39 height 10
copy b "93799.76"
click at [130, 47] on div "Performance" at bounding box center [134, 39] width 72 height 17
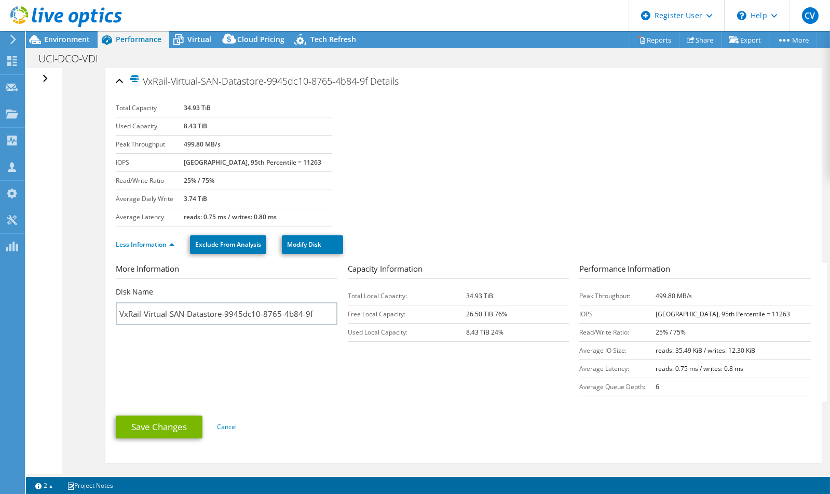
click at [45, 82] on div "Open All Close All Hide Excluded Nodes Project Tree Filter" at bounding box center [46, 79] width 15 height 22
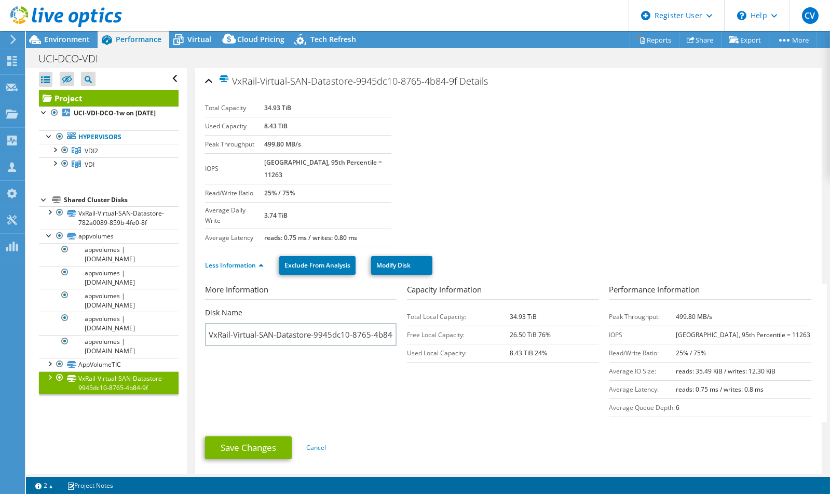
click at [62, 200] on li "Shared Cluster Disks VxRail-Virtual-SAN-Datastore-782a0089-859b-4fe0-8f VxRail-…" at bounding box center [109, 294] width 140 height 200
click at [66, 201] on div "Shared Cluster Disks" at bounding box center [121, 200] width 115 height 12
click at [51, 112] on div at bounding box center [54, 112] width 10 height 12
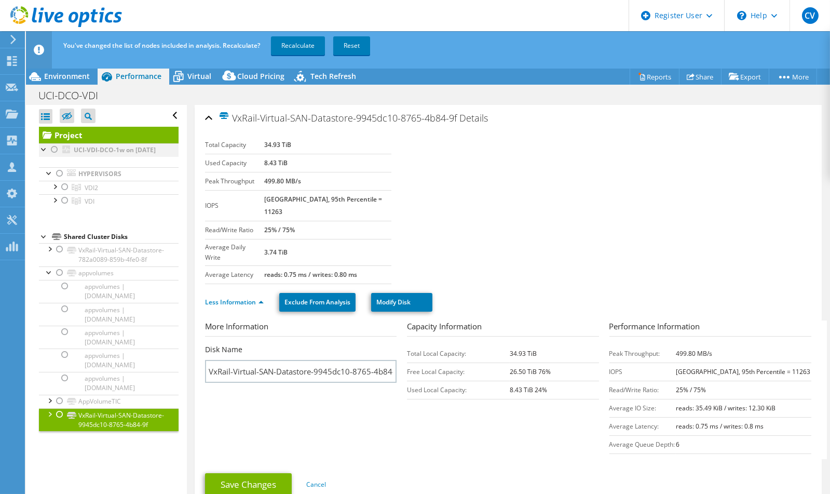
click at [50, 146] on div at bounding box center [54, 149] width 10 height 12
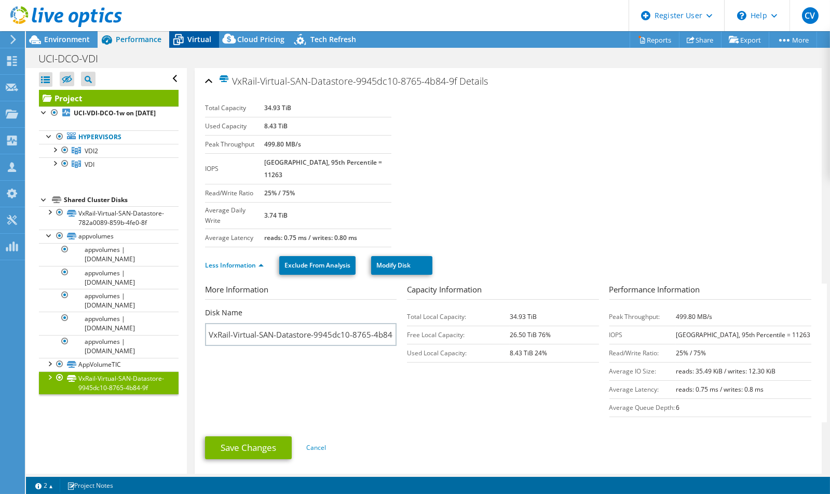
click at [205, 42] on span "Virtual" at bounding box center [199, 39] width 24 height 10
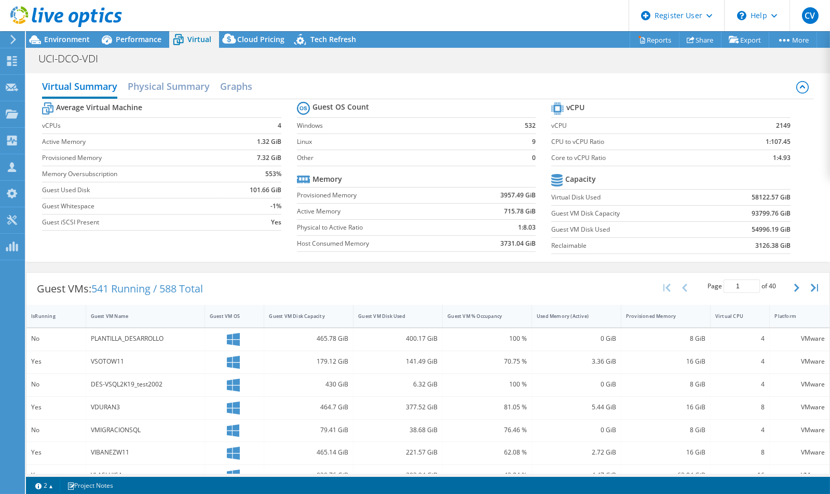
click at [78, 34] on div at bounding box center [61, 17] width 122 height 35
click at [83, 43] on span "Environment" at bounding box center [67, 39] width 46 height 10
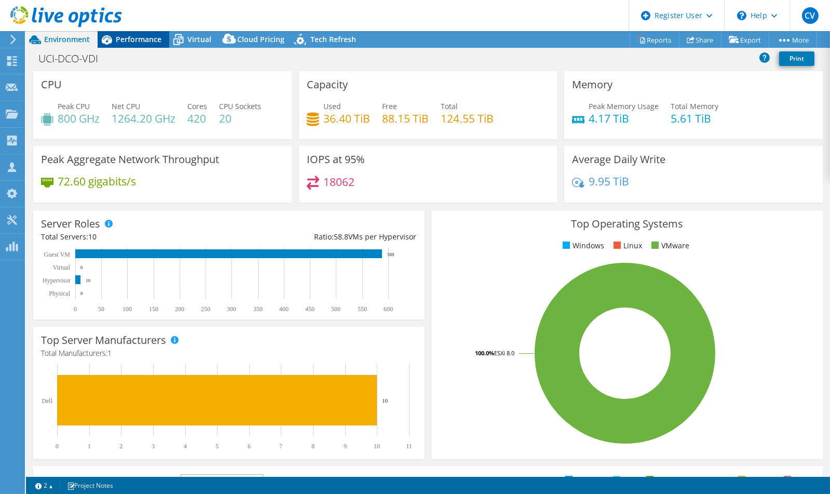
click at [120, 37] on span "Performance" at bounding box center [139, 39] width 46 height 10
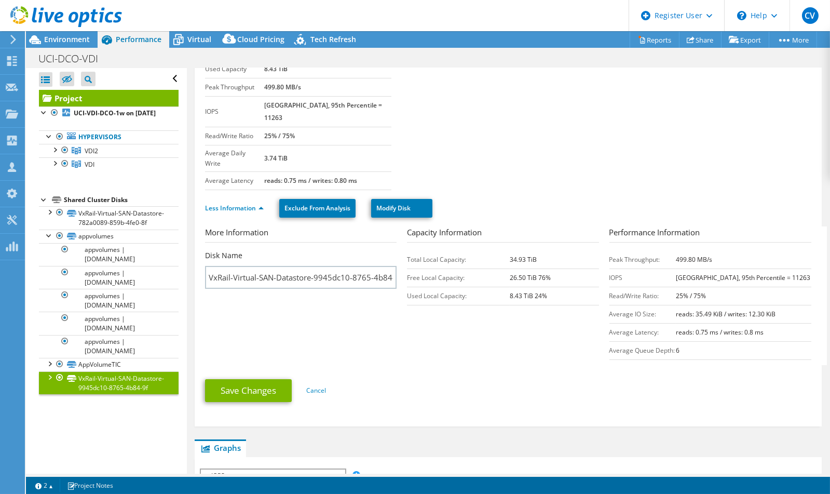
scroll to position [47, 0]
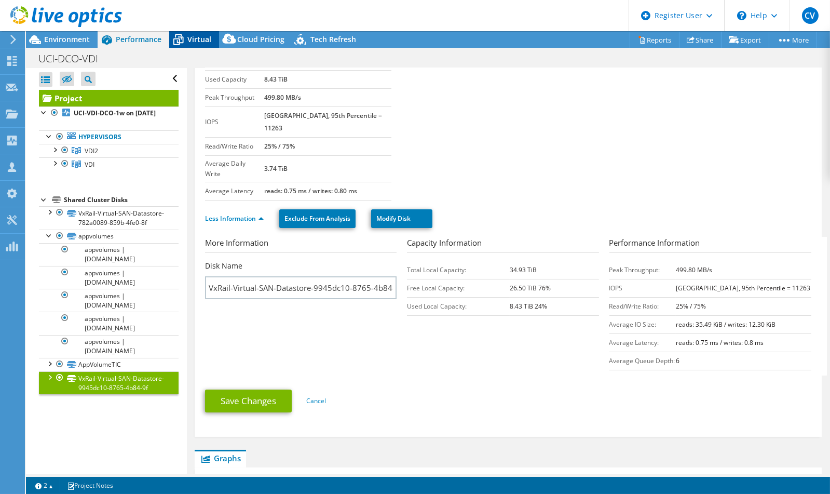
click at [178, 34] on icon at bounding box center [178, 36] width 7 height 4
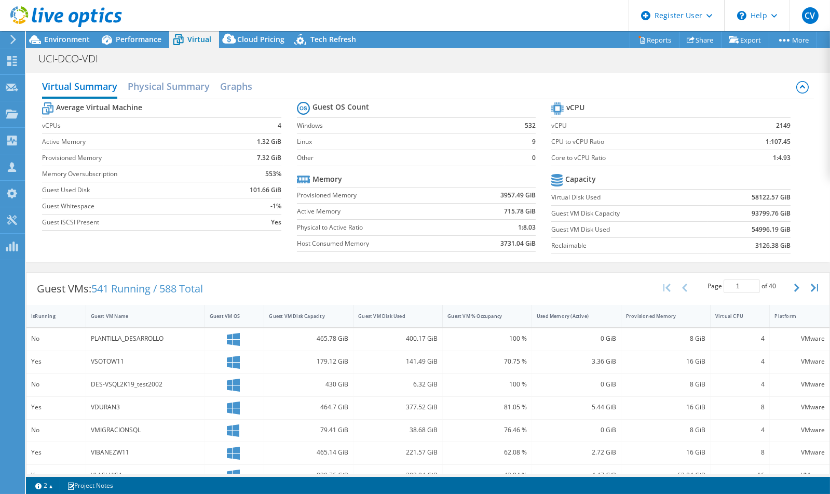
click at [769, 246] on b "3126.38 GiB" at bounding box center [773, 245] width 35 height 10
drag, startPoint x: 769, startPoint y: 246, endPoint x: 776, endPoint y: 246, distance: 7.3
click at [776, 246] on b "3126.38 GiB" at bounding box center [773, 245] width 35 height 10
drag, startPoint x: 776, startPoint y: 246, endPoint x: 770, endPoint y: 247, distance: 5.7
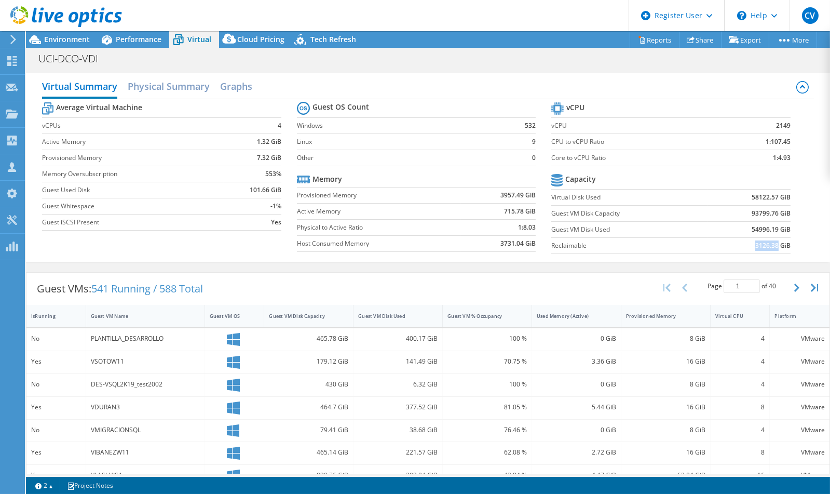
click at [770, 247] on b "3126.38 GiB" at bounding box center [773, 245] width 35 height 10
click at [165, 88] on h2 "Physical Summary" at bounding box center [169, 87] width 82 height 23
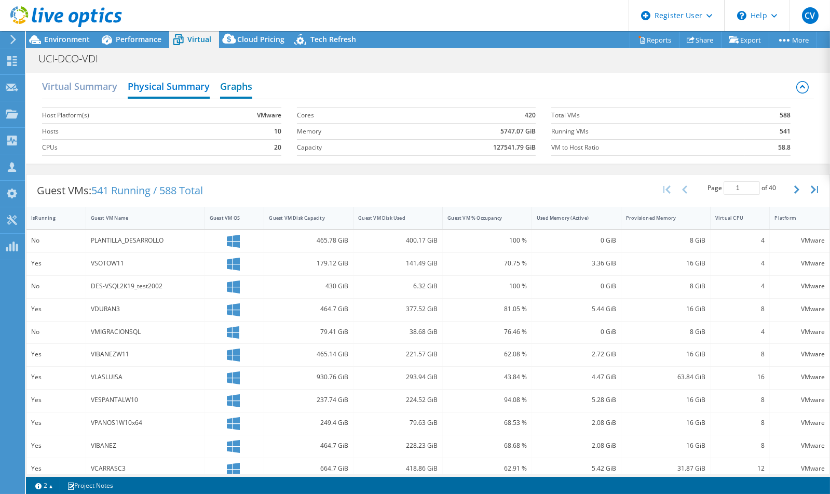
click at [225, 85] on h2 "Graphs" at bounding box center [236, 87] width 32 height 23
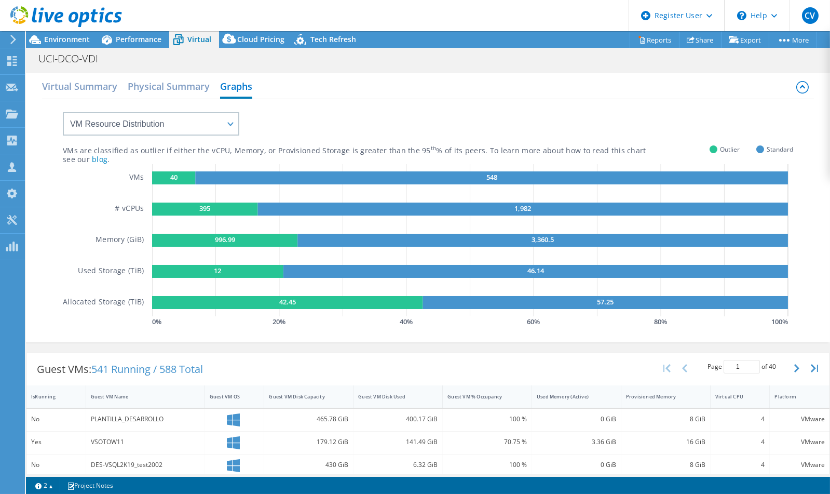
scroll to position [0, 0]
click at [219, 136] on div "VMs are classified as outlier if either the vCPU, Memory, or Provisioned Storag…" at bounding box center [428, 214] width 731 height 230
click at [217, 131] on select "VM Resource Distribution Provisioning Contrast Over Provisioning" at bounding box center [151, 123] width 177 height 23
select select "Provisioning Contrast"
click at [63, 112] on select "VM Resource Distribution Provisioning Contrast Over Provisioning" at bounding box center [151, 123] width 177 height 23
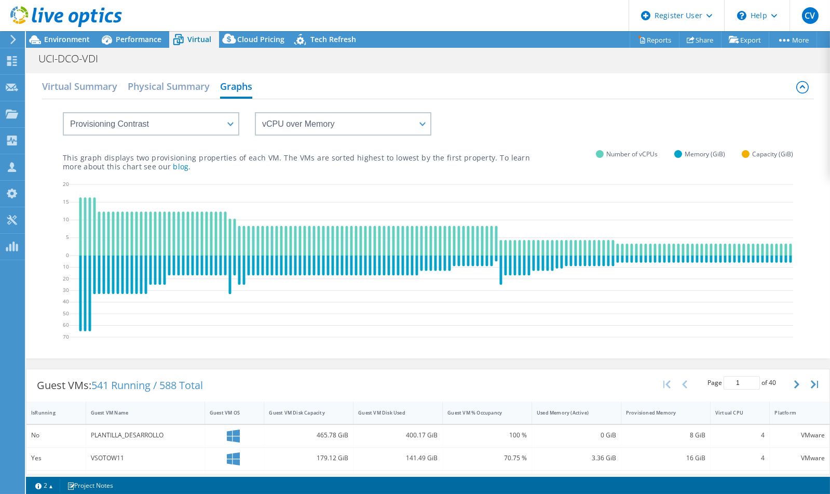
click at [745, 159] on div "This graph displays two provisioning properties of each VM. The VMs are sorted …" at bounding box center [428, 153] width 731 height 35
click at [752, 156] on span "Capacity (GiB)" at bounding box center [772, 154] width 41 height 12
click at [204, 114] on select "VM Resource Distribution Provisioning Contrast Over Provisioning" at bounding box center [151, 123] width 177 height 23
click at [280, 124] on select "vCPU over Memory vCPU over Capacity Memory over vCPU Memory over Capacity Capac…" at bounding box center [343, 123] width 177 height 23
select select "vCPU over Capacity"
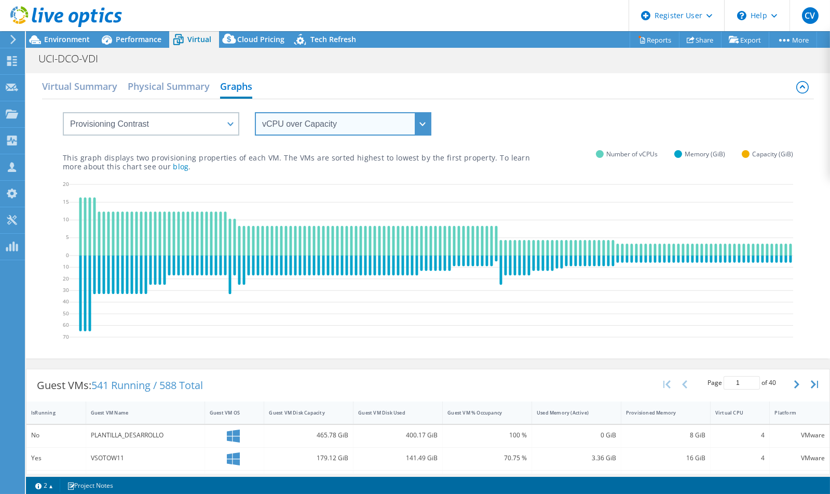
click at [255, 112] on select "vCPU over Memory vCPU over Capacity Memory over vCPU Memory over Capacity Capac…" at bounding box center [343, 123] width 177 height 23
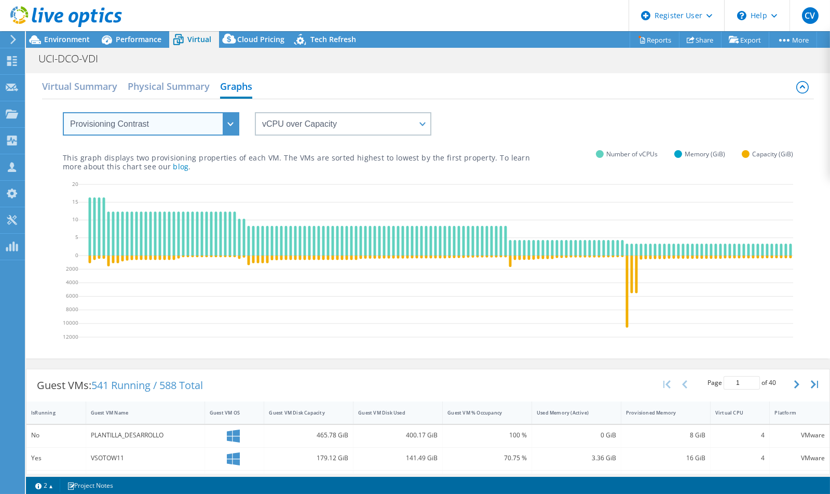
click at [163, 128] on select "VM Resource Distribution Provisioning Contrast Over Provisioning" at bounding box center [151, 123] width 177 height 23
select select "Over Provisioning"
click at [63, 112] on select "VM Resource Distribution Provisioning Contrast Over Provisioning" at bounding box center [151, 123] width 177 height 23
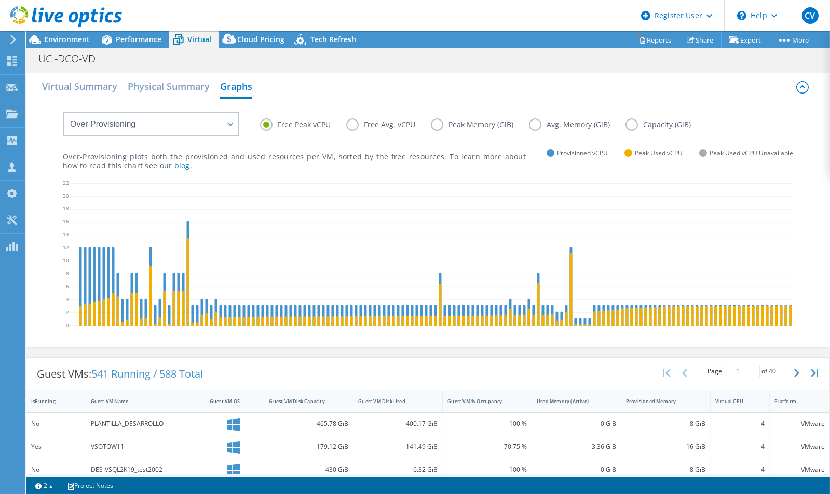
click at [651, 124] on label "Capacity (GiB)" at bounding box center [666, 124] width 81 height 12
click at [0, 0] on input "Capacity (GiB)" at bounding box center [0, 0] width 0 height 0
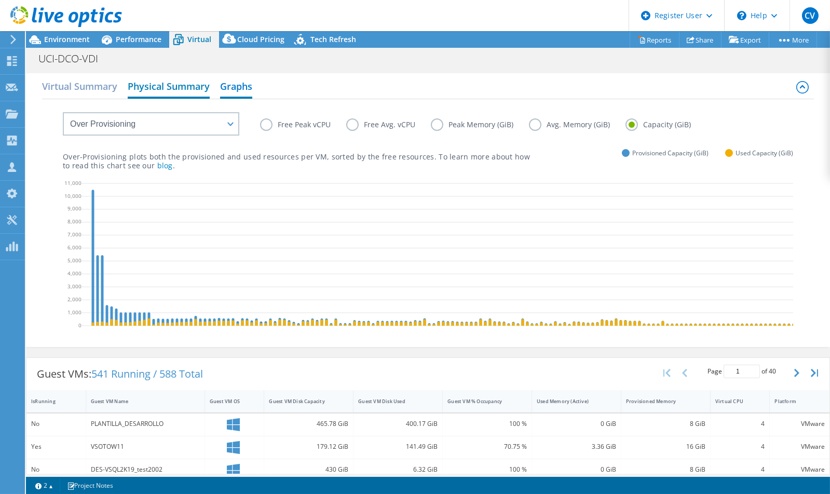
click at [151, 88] on h2 "Physical Summary" at bounding box center [169, 87] width 82 height 23
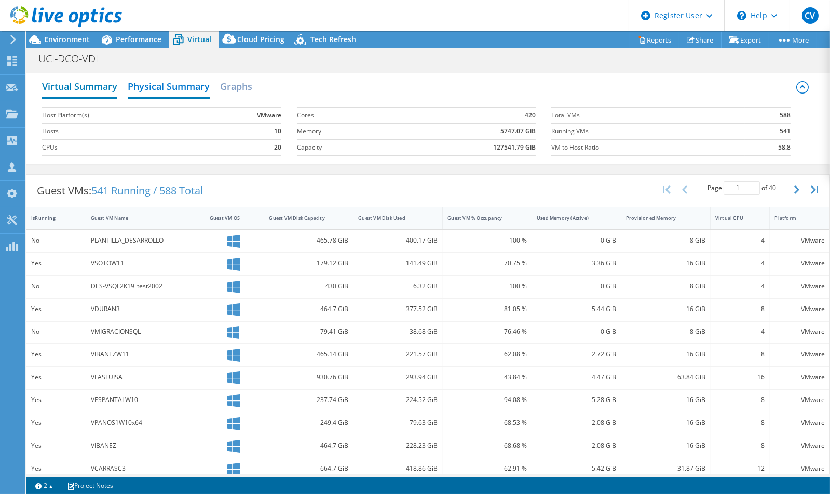
click at [98, 90] on h2 "Virtual Summary" at bounding box center [79, 87] width 75 height 23
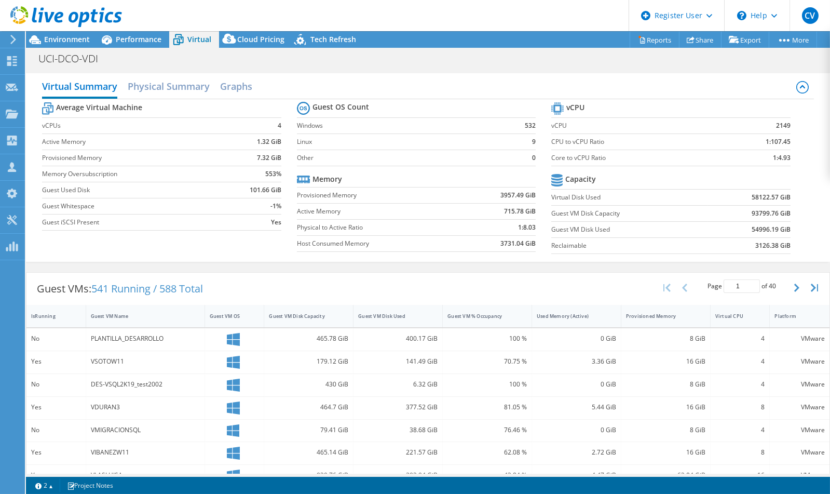
click at [122, 48] on div "UCI-DCO-VDI Print" at bounding box center [428, 58] width 804 height 20
click at [133, 42] on span "Performance" at bounding box center [139, 39] width 46 height 10
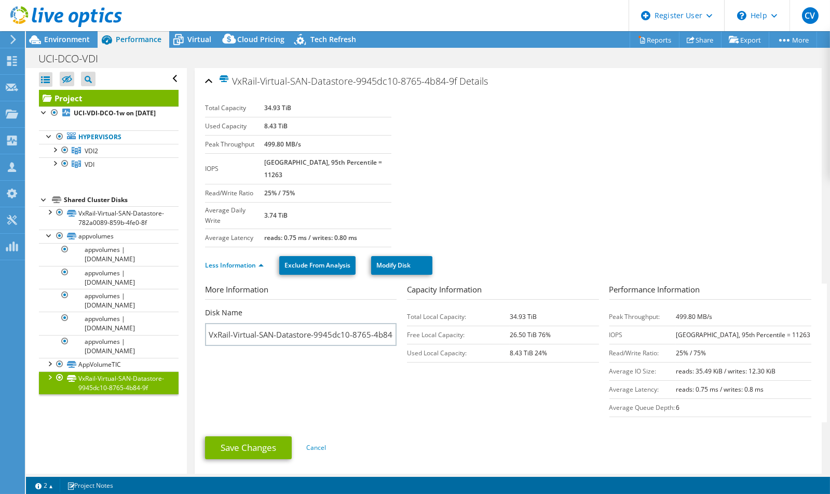
click at [130, 42] on span "Performance" at bounding box center [139, 39] width 46 height 10
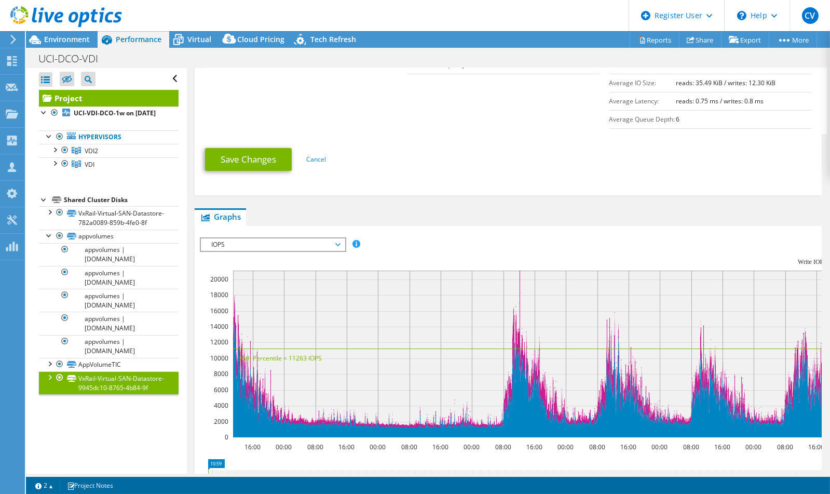
scroll to position [265, 0]
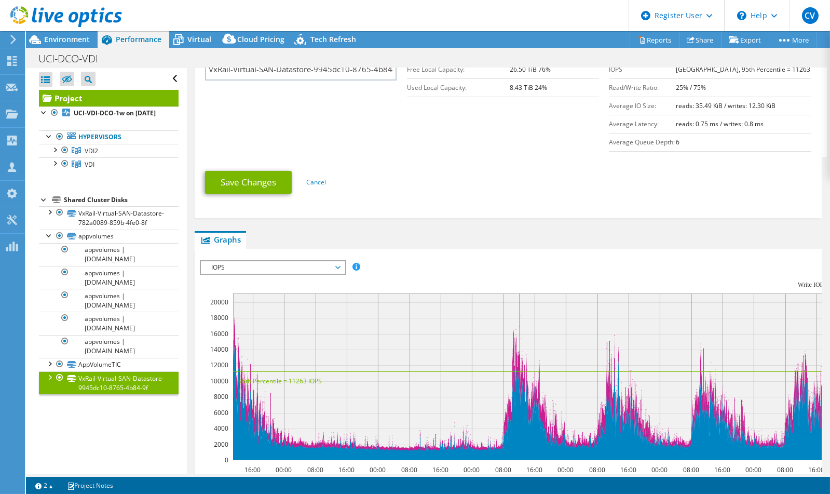
click at [200, 234] on span "Graphs" at bounding box center [220, 239] width 41 height 10
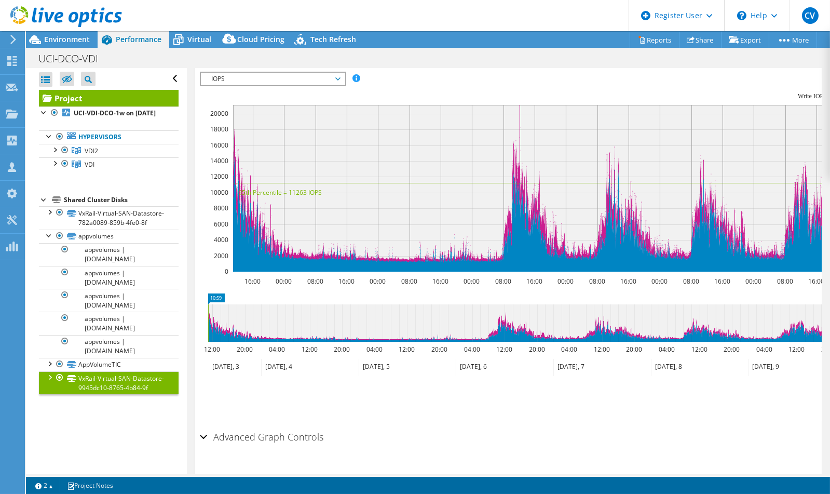
scroll to position [454, 0]
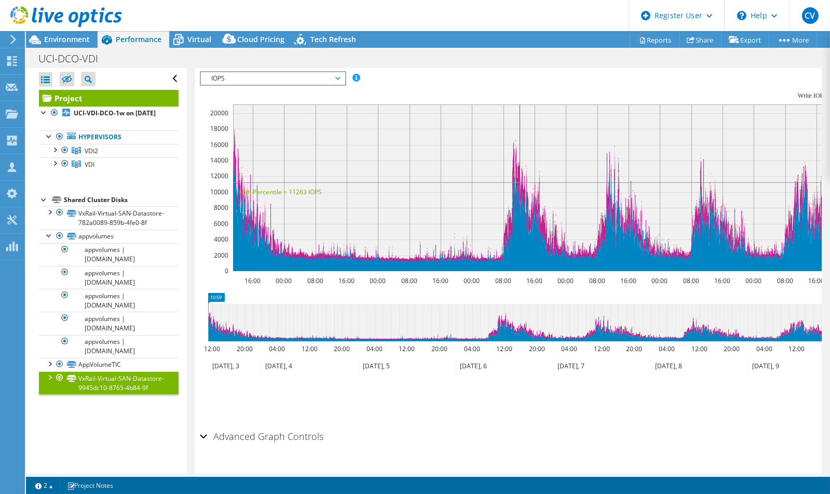
click at [353, 475] on div "This project has been archived. No changes can be made, and graphs and summary …" at bounding box center [428, 262] width 804 height 463
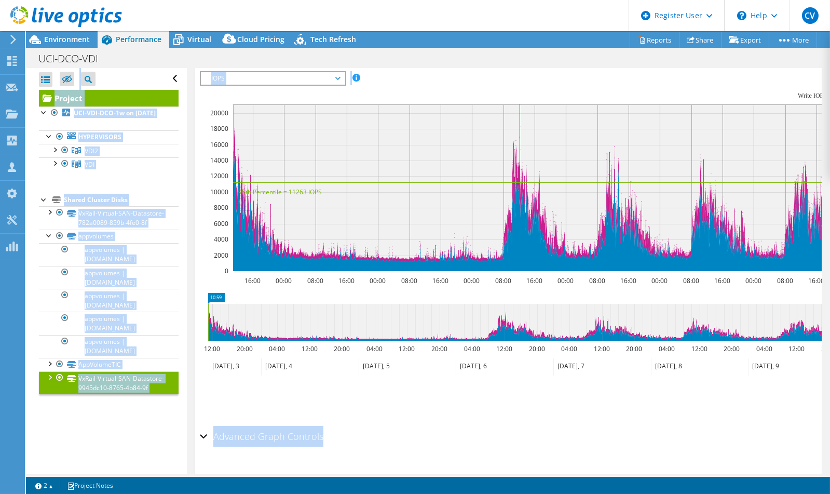
drag, startPoint x: 353, startPoint y: 473, endPoint x: 328, endPoint y: 417, distance: 61.4
click at [328, 426] on div "Advanced Graph Controls" at bounding box center [508, 437] width 617 height 22
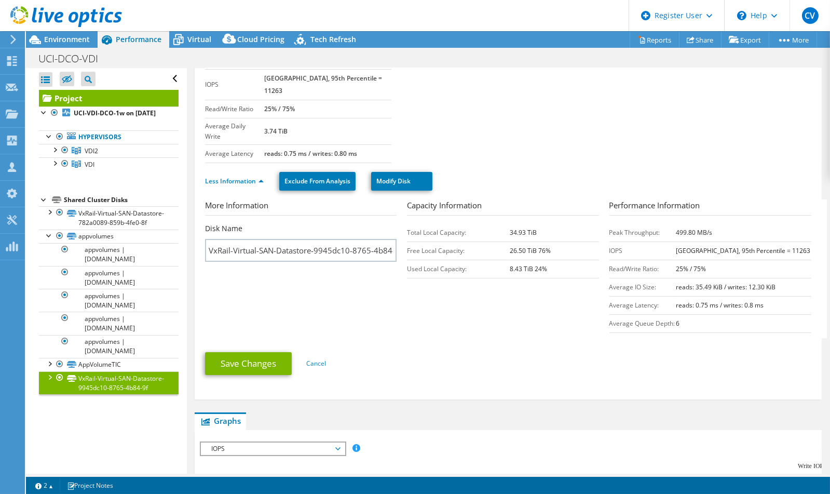
scroll to position [0, 0]
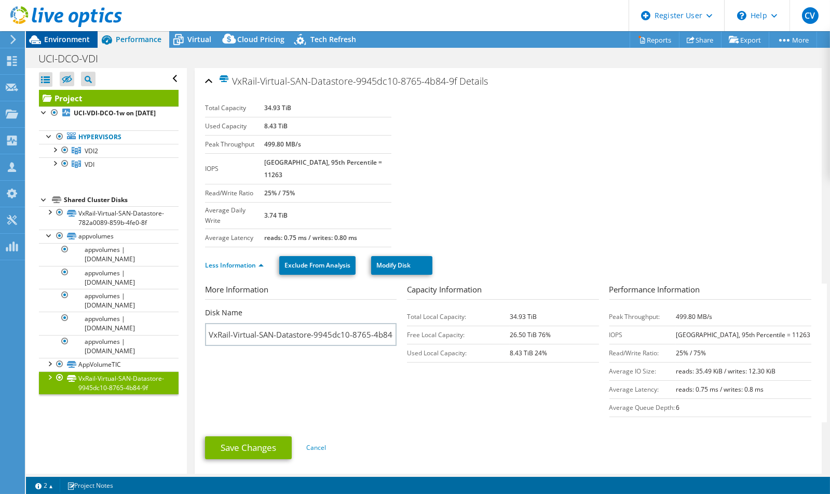
click at [83, 46] on div "Environment" at bounding box center [62, 39] width 72 height 17
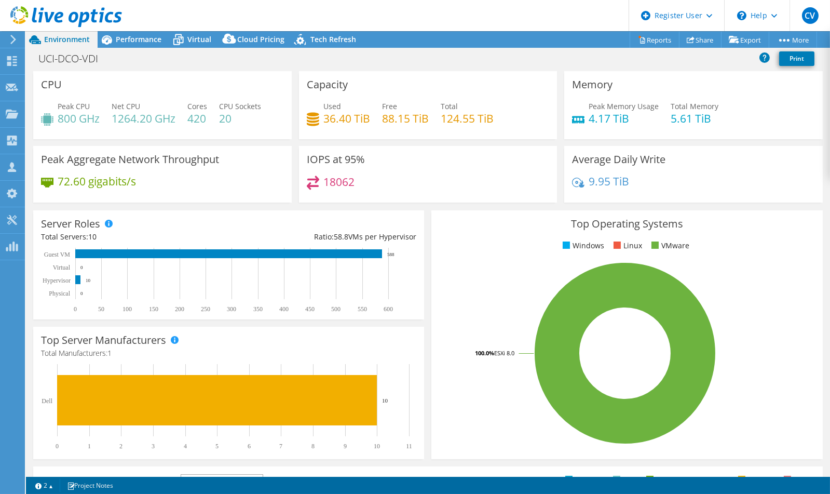
scroll to position [198, 0]
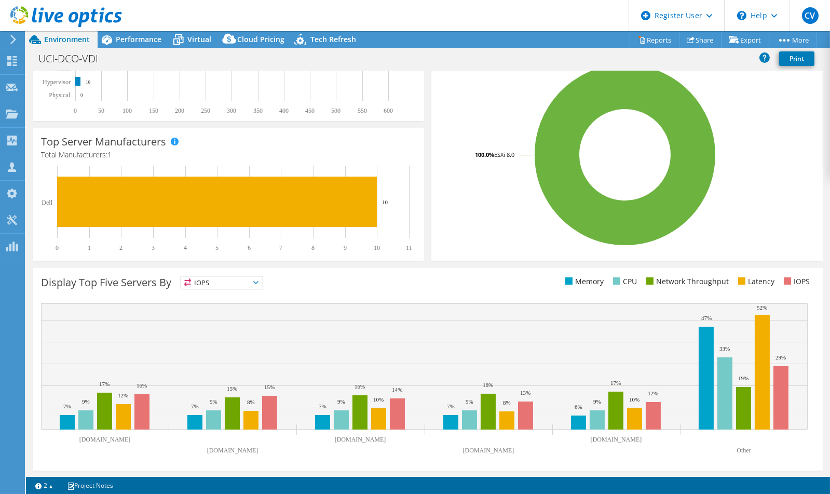
click at [246, 282] on span "IOPS" at bounding box center [222, 282] width 82 height 12
click at [327, 281] on div "Display Top Five Servers By IOPS IOPS" at bounding box center [234, 284] width 387 height 17
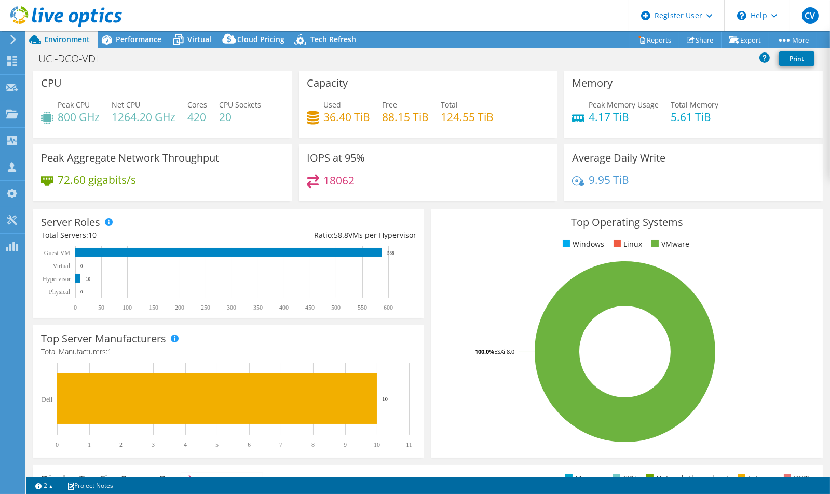
scroll to position [0, 0]
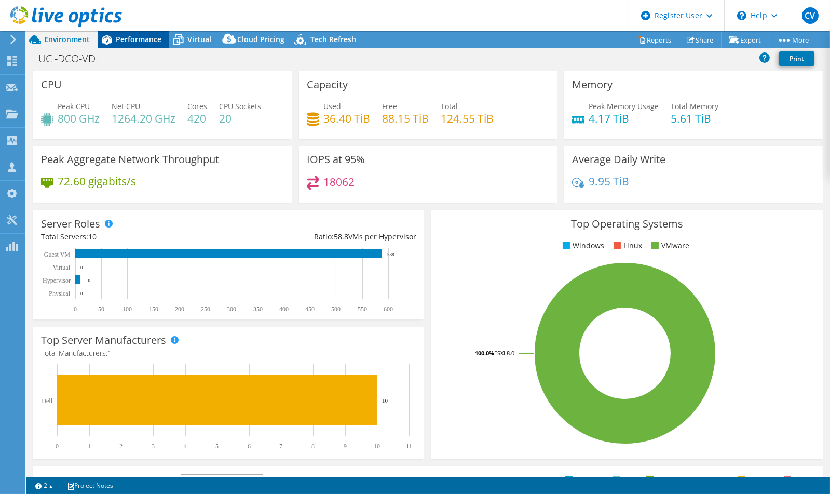
click at [146, 43] on span "Performance" at bounding box center [139, 39] width 46 height 10
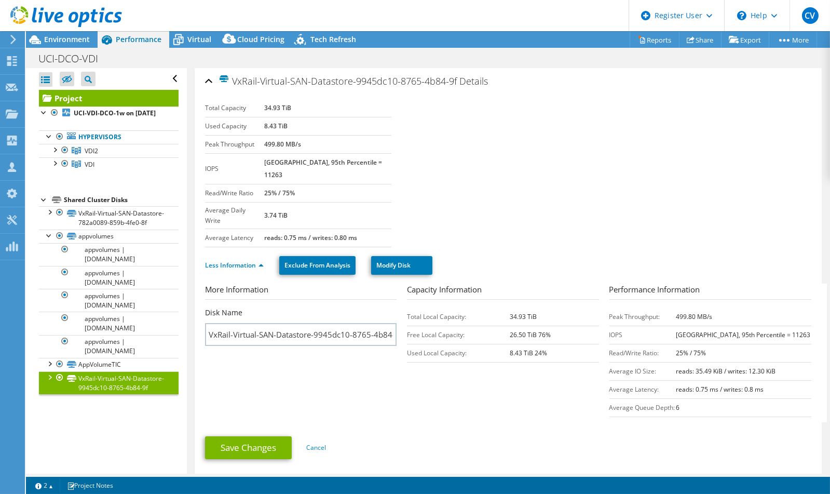
click at [205, 253] on ul "Less Information Exclude From Analysis Modify Disk" at bounding box center [508, 263] width 607 height 21
click at [205, 261] on link "Less Information" at bounding box center [234, 265] width 59 height 9
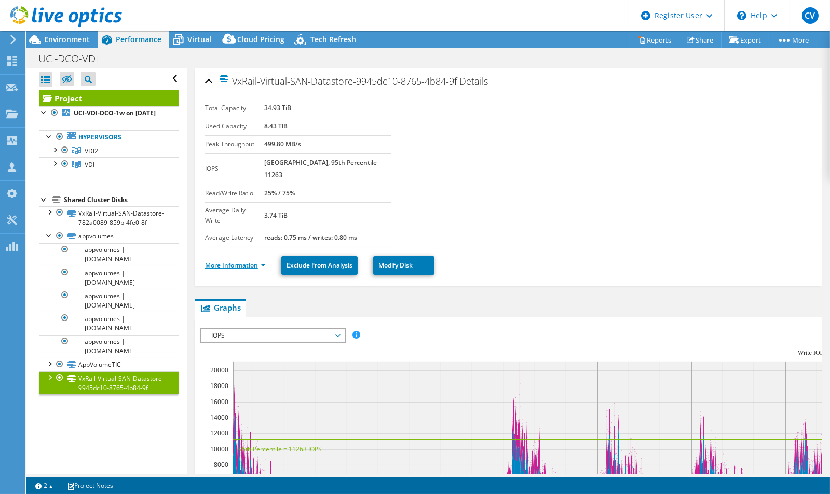
click at [205, 261] on link "More Information" at bounding box center [235, 265] width 61 height 9
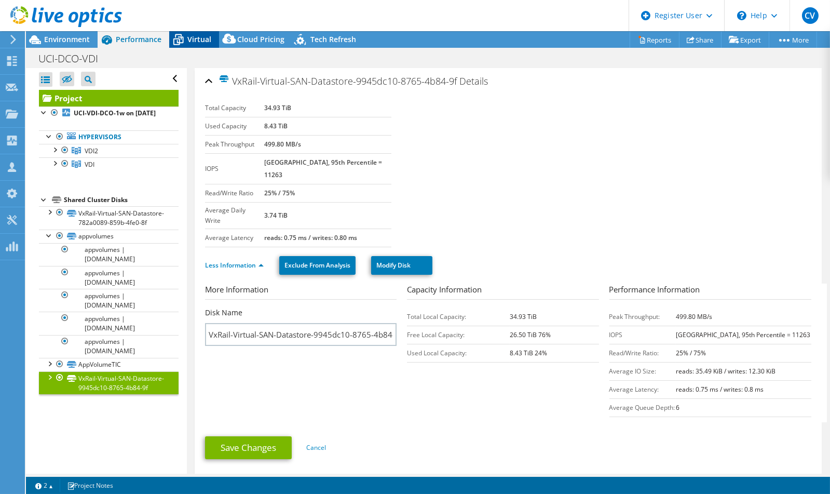
click at [199, 36] on span "Virtual" at bounding box center [199, 39] width 24 height 10
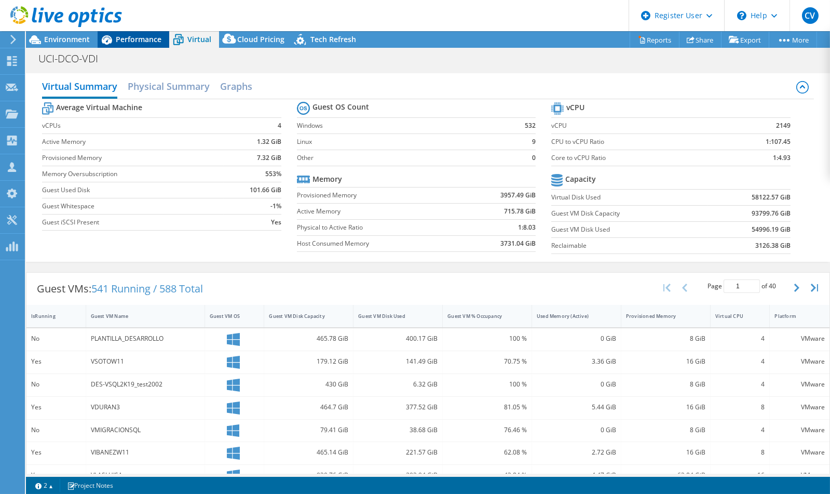
click at [157, 44] on span "Performance" at bounding box center [139, 39] width 46 height 10
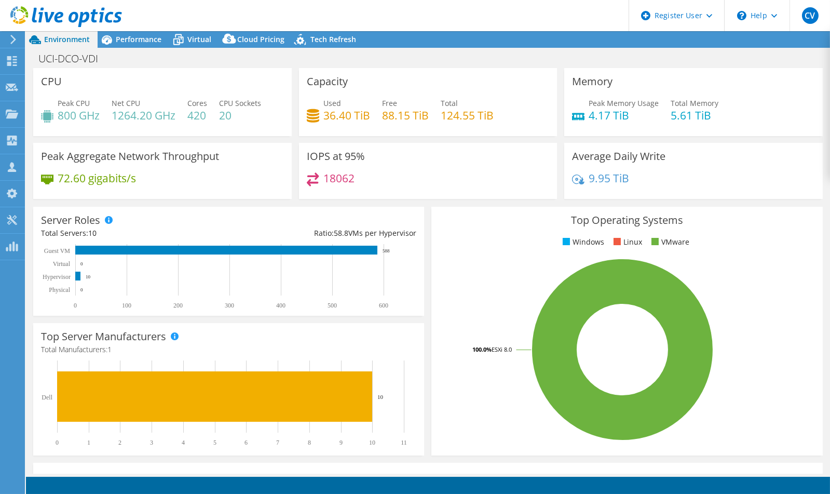
select select "USD"
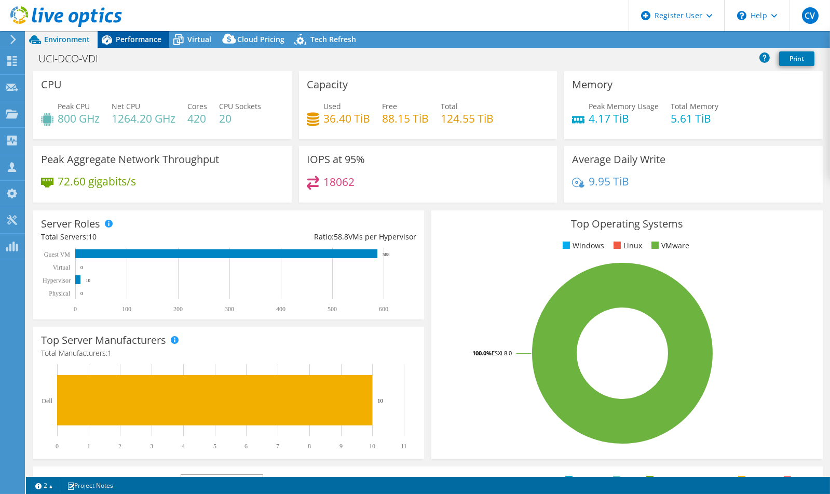
click at [160, 47] on div "Performance" at bounding box center [134, 39] width 72 height 17
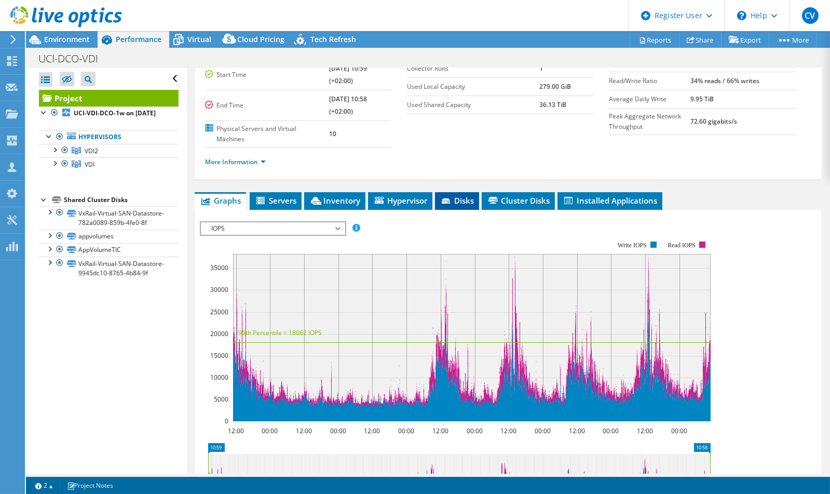
click at [474, 206] on span "Disks" at bounding box center [457, 200] width 34 height 10
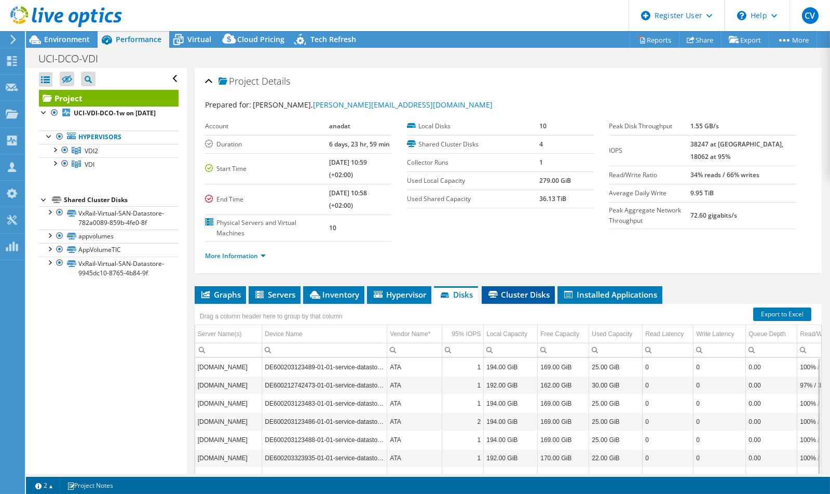
click at [487, 289] on span "Cluster Disks" at bounding box center [518, 294] width 63 height 10
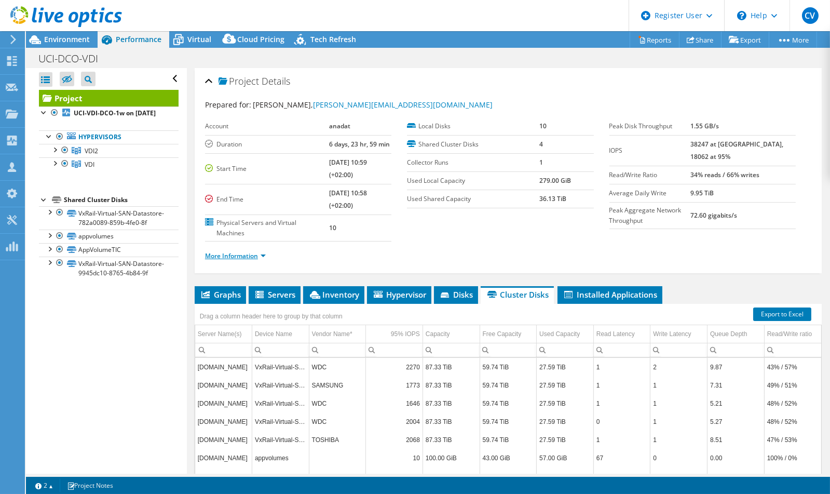
click at [205, 251] on link "More Information" at bounding box center [235, 255] width 61 height 9
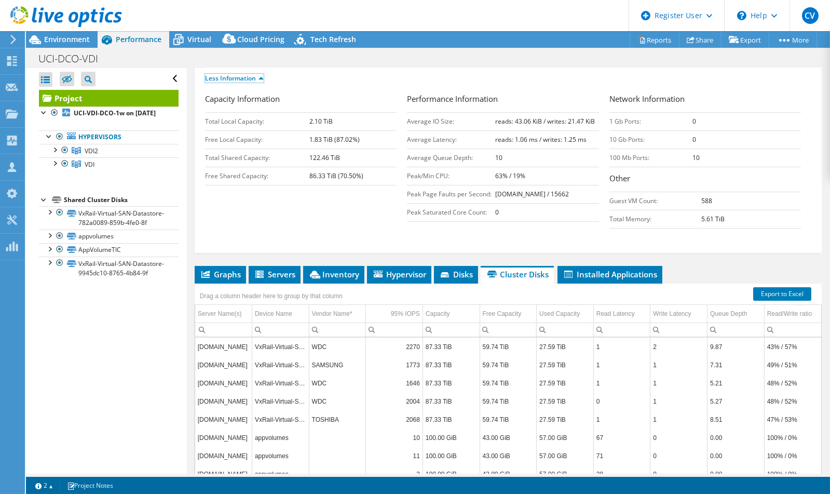
scroll to position [212, 0]
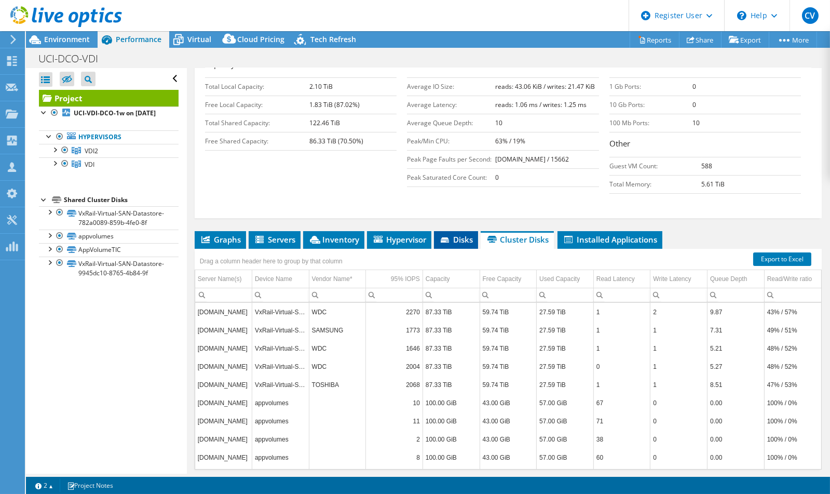
click at [441, 237] on icon at bounding box center [446, 240] width 10 height 7
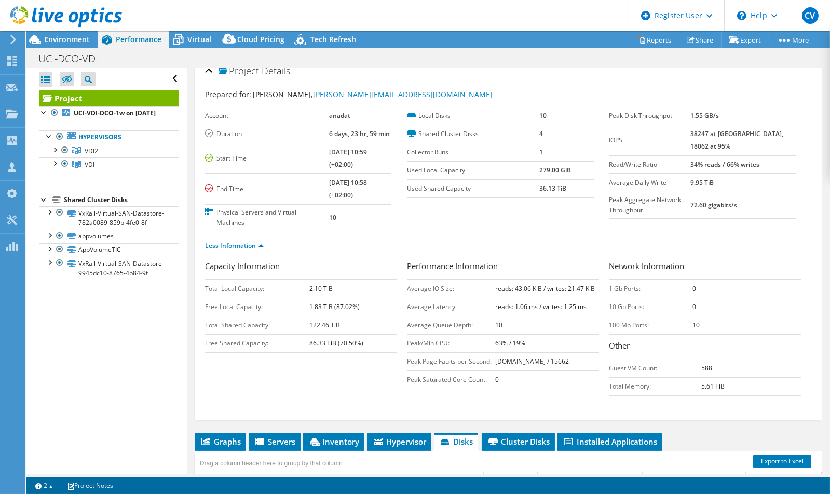
scroll to position [0, 0]
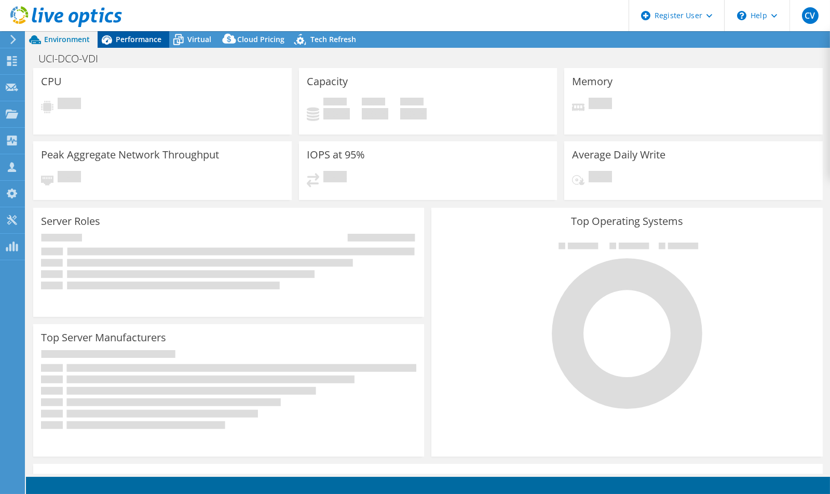
select select "USD"
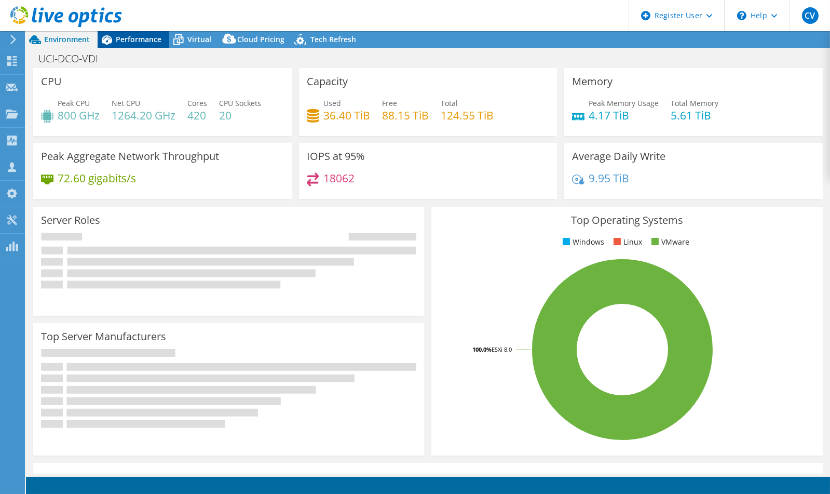
click at [143, 37] on span "Performance" at bounding box center [139, 39] width 46 height 10
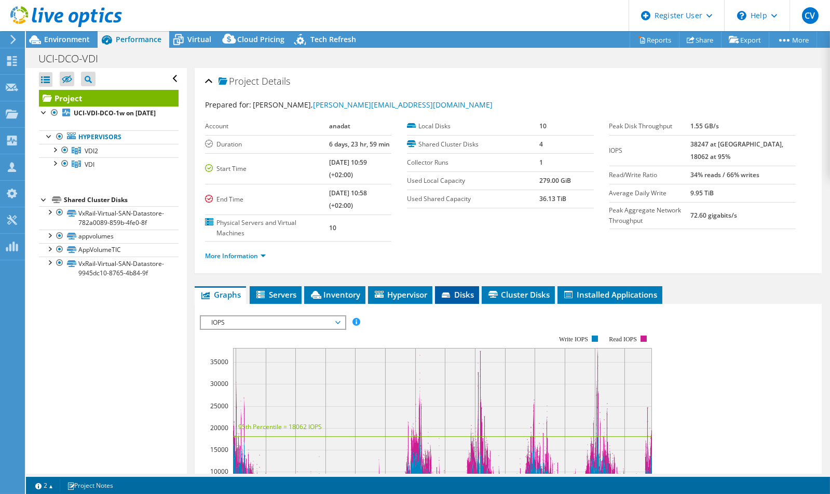
click at [474, 300] on span "Disks" at bounding box center [457, 294] width 34 height 10
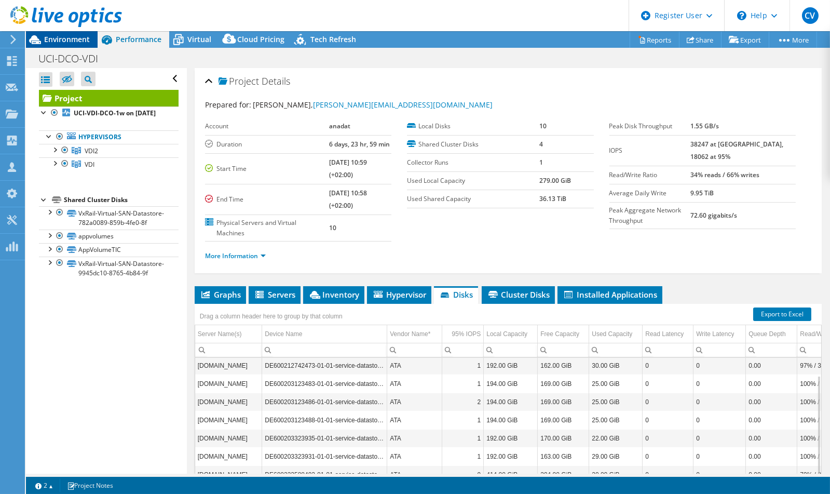
click at [73, 37] on span "Environment" at bounding box center [67, 39] width 46 height 10
